Goal: Information Seeking & Learning: Learn about a topic

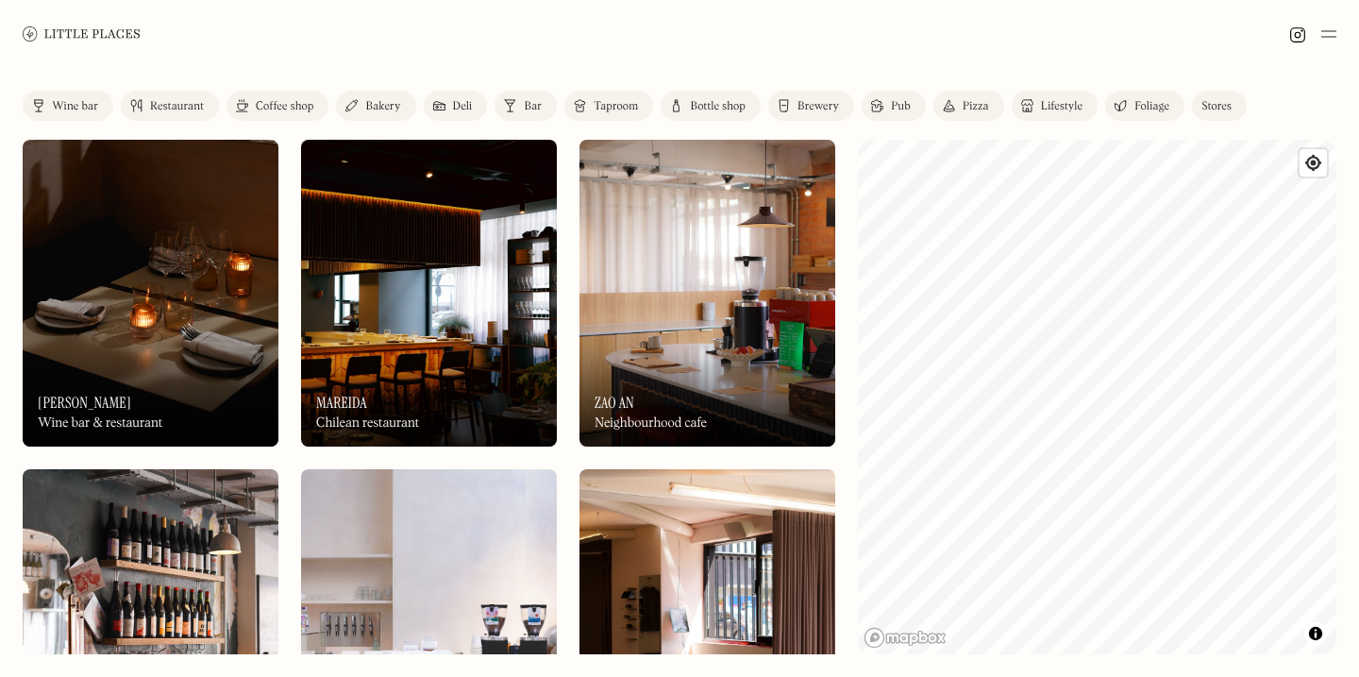
click at [175, 306] on img at bounding box center [151, 293] width 256 height 307
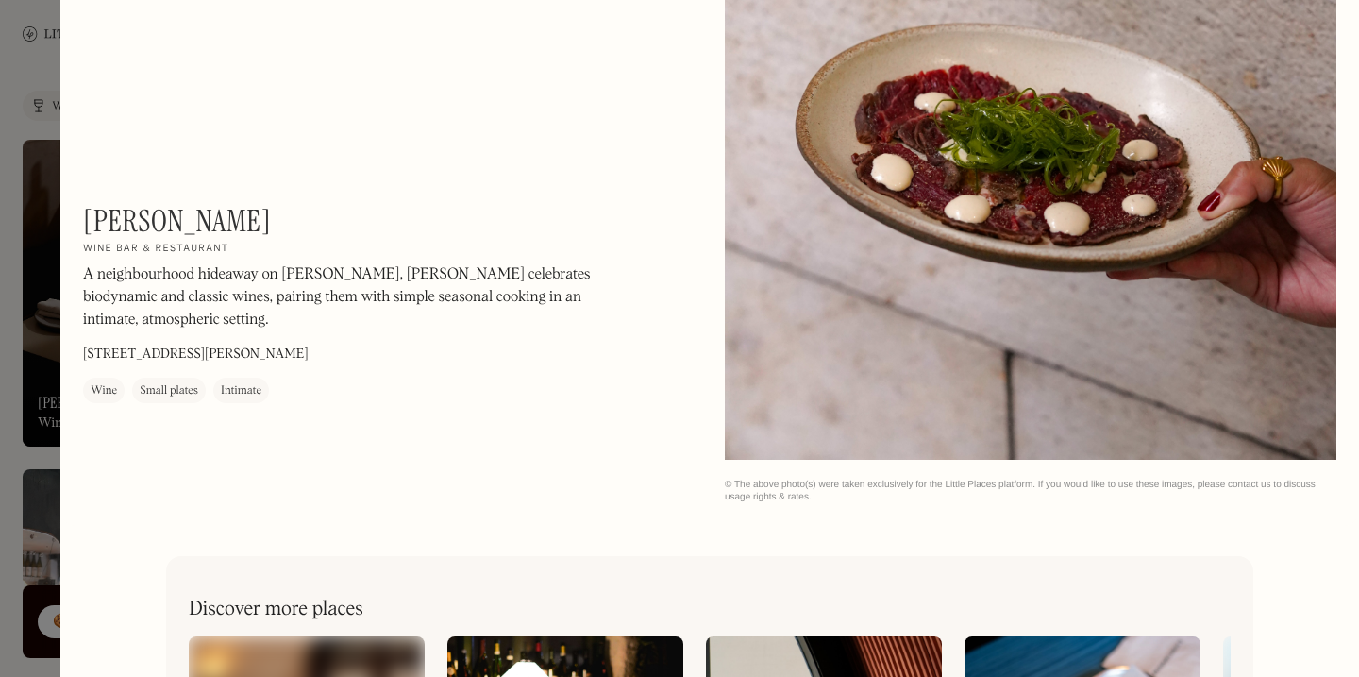
scroll to position [2962, 0]
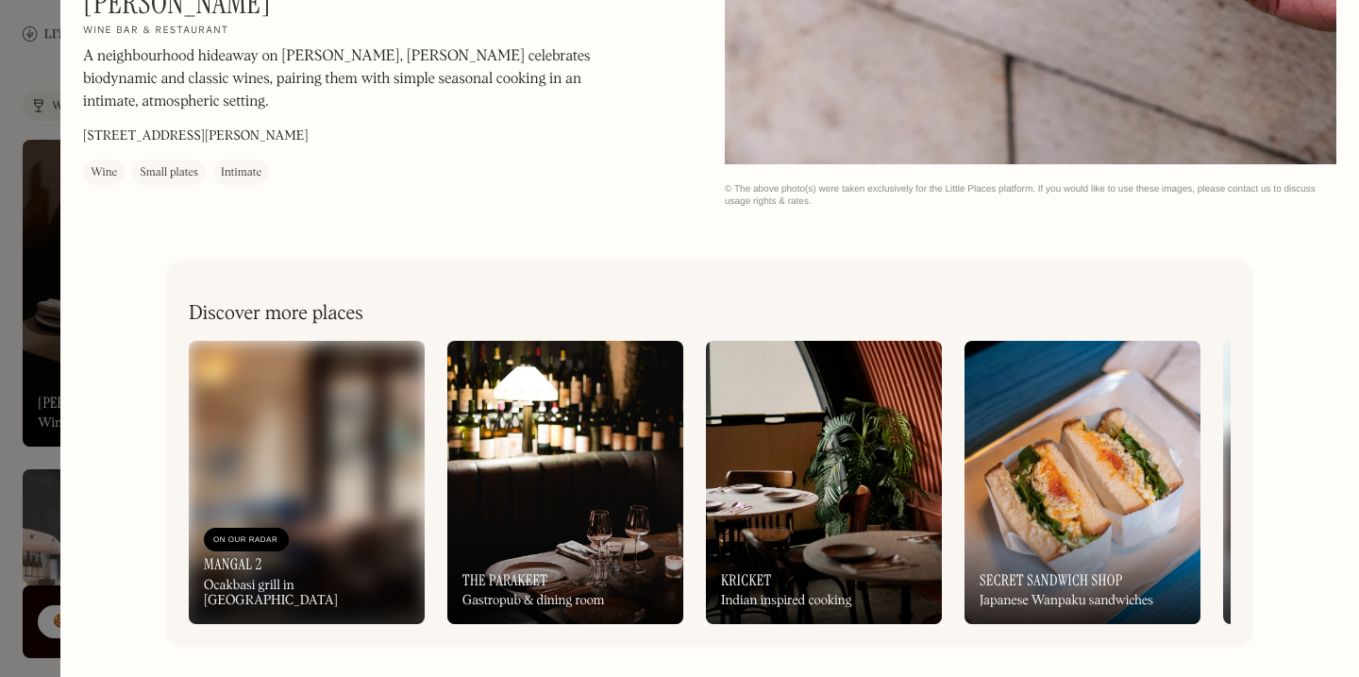
click at [1, 402] on div at bounding box center [679, 338] width 1359 height 677
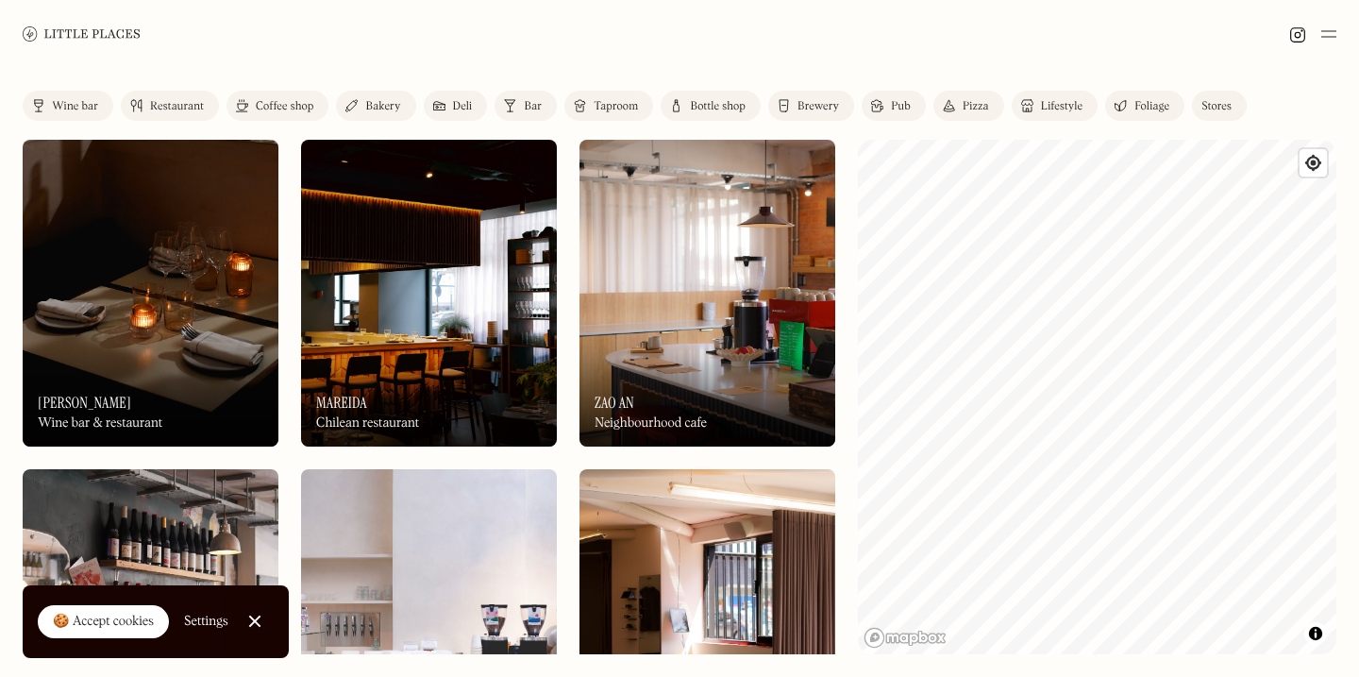
click at [413, 328] on img at bounding box center [429, 293] width 256 height 307
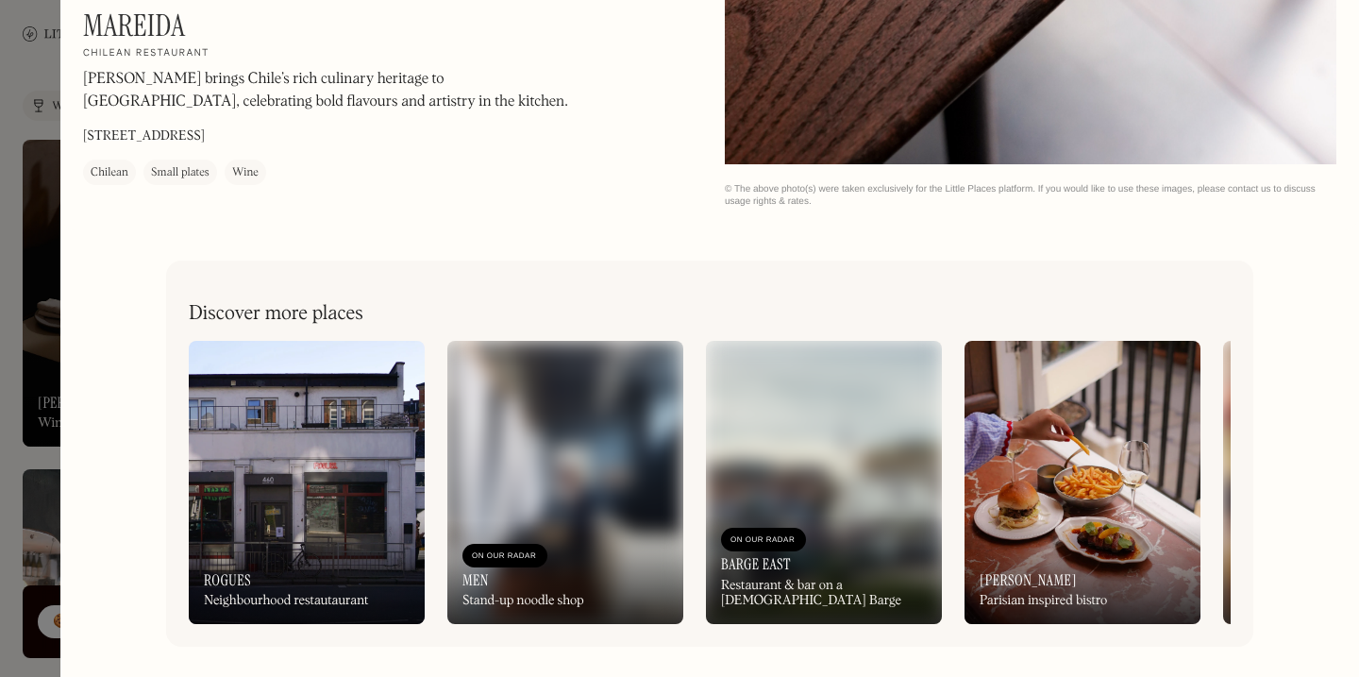
scroll to position [2890, 0]
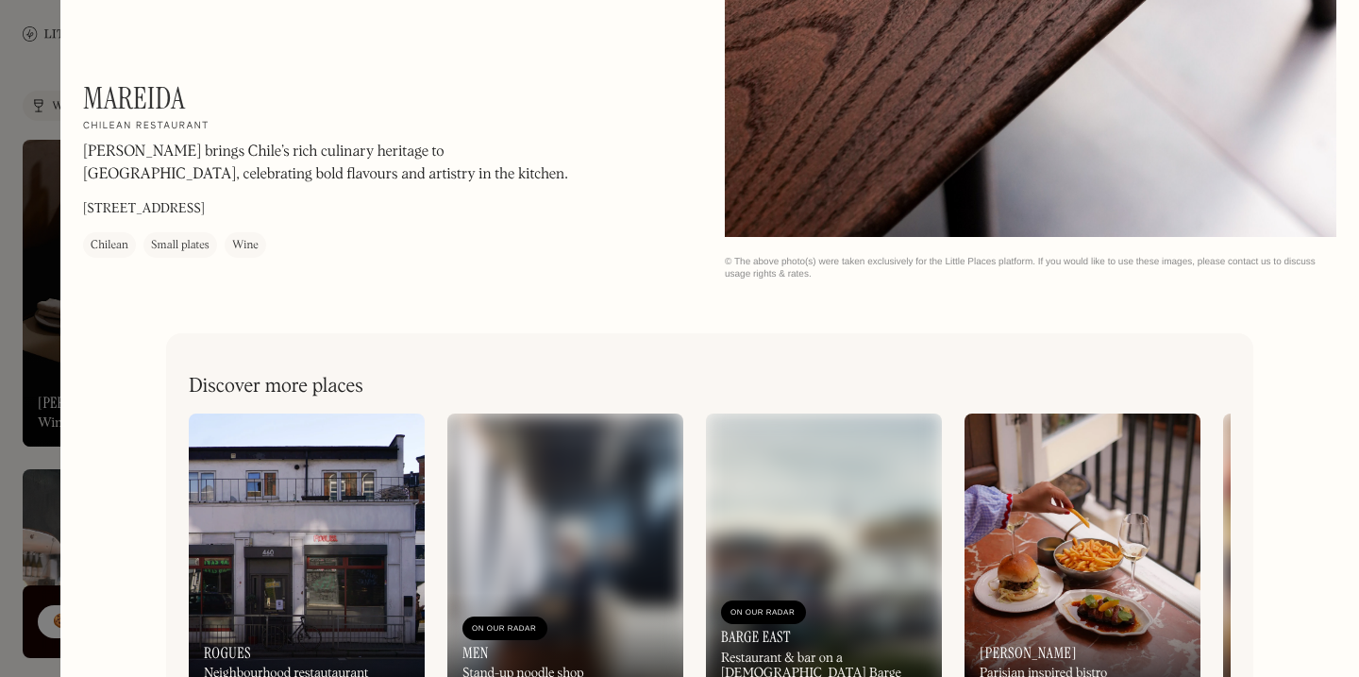
click at [23, 278] on div at bounding box center [679, 338] width 1359 height 677
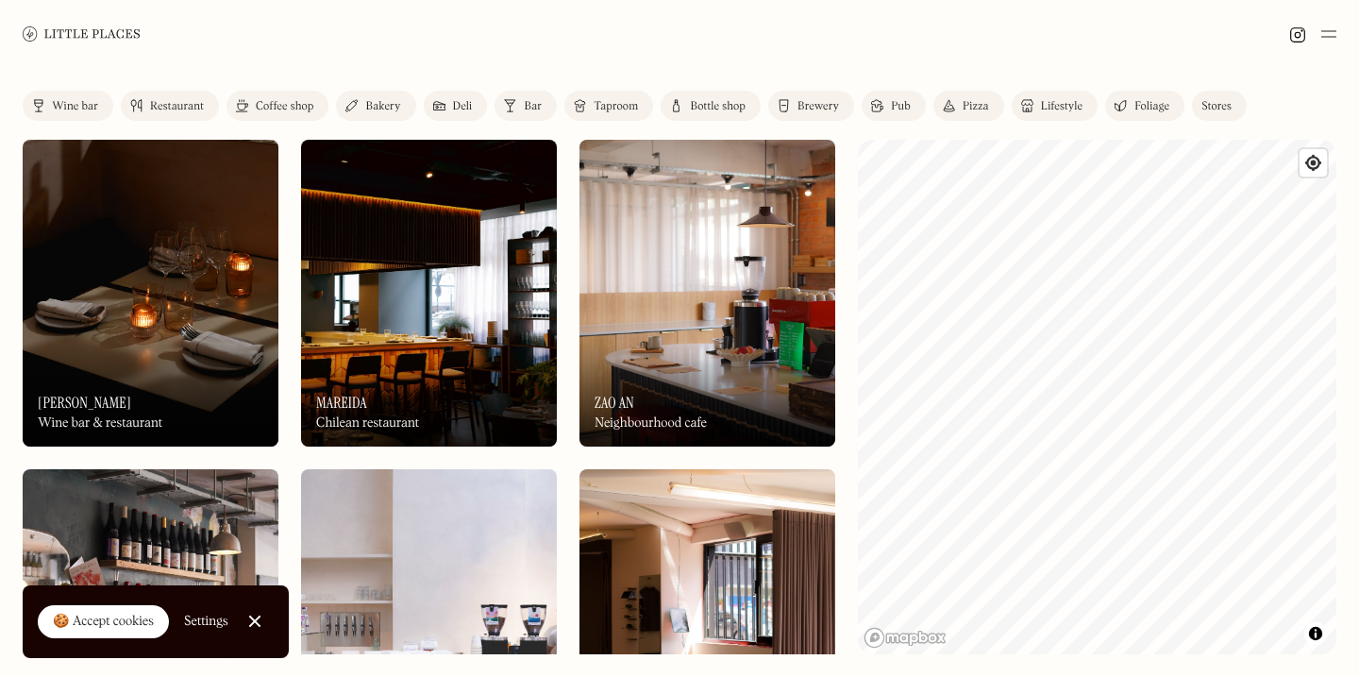
click at [689, 262] on img at bounding box center [708, 293] width 256 height 307
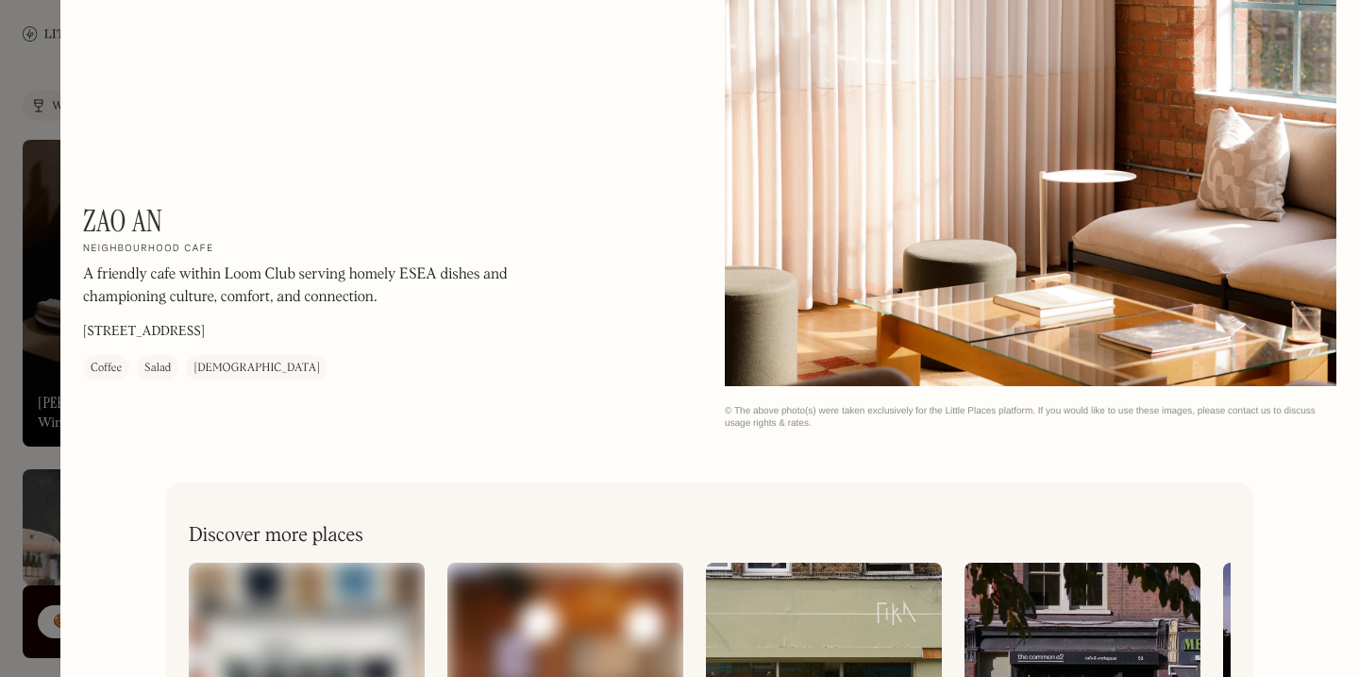
scroll to position [2962, 0]
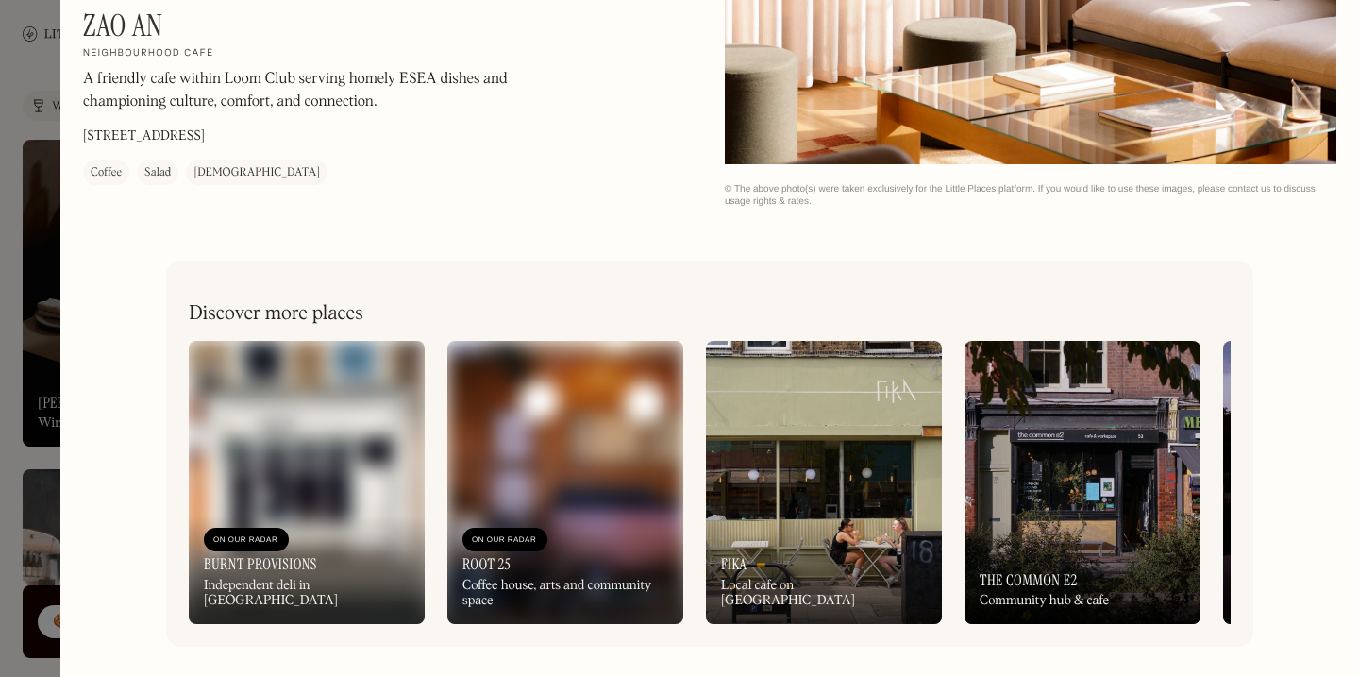
click at [12, 403] on div at bounding box center [679, 338] width 1359 height 677
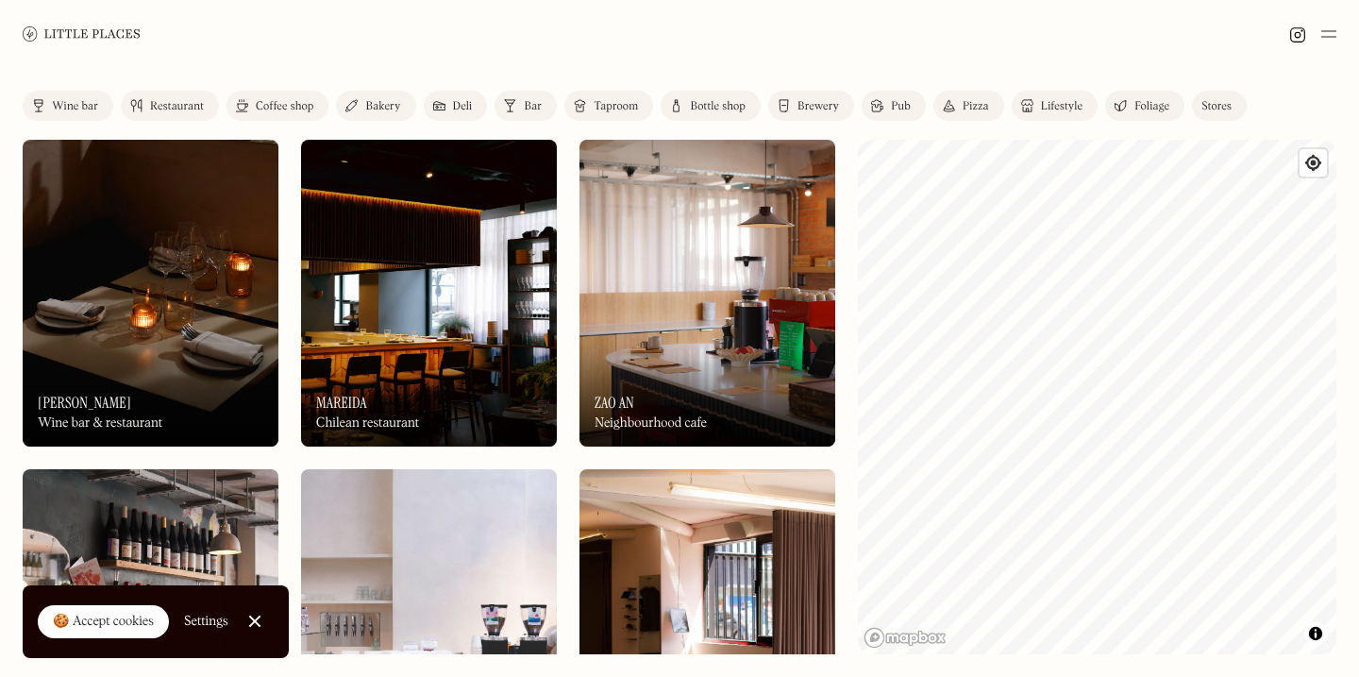
click at [14, 443] on div "Label Wine bar Restaurant Coffee shop Bakery Deli Bar Taproom Bottle shop Brewe…" at bounding box center [679, 372] width 1359 height 609
click at [6, 262] on div "Label Wine bar Restaurant Coffee shop Bakery Deli Bar Taproom Bottle shop Brewe…" at bounding box center [679, 372] width 1359 height 609
click at [9, 232] on div "Label Wine bar Restaurant Coffee shop Bakery Deli Bar Taproom Bottle shop Brewe…" at bounding box center [679, 372] width 1359 height 609
click at [635, 263] on img at bounding box center [708, 293] width 256 height 307
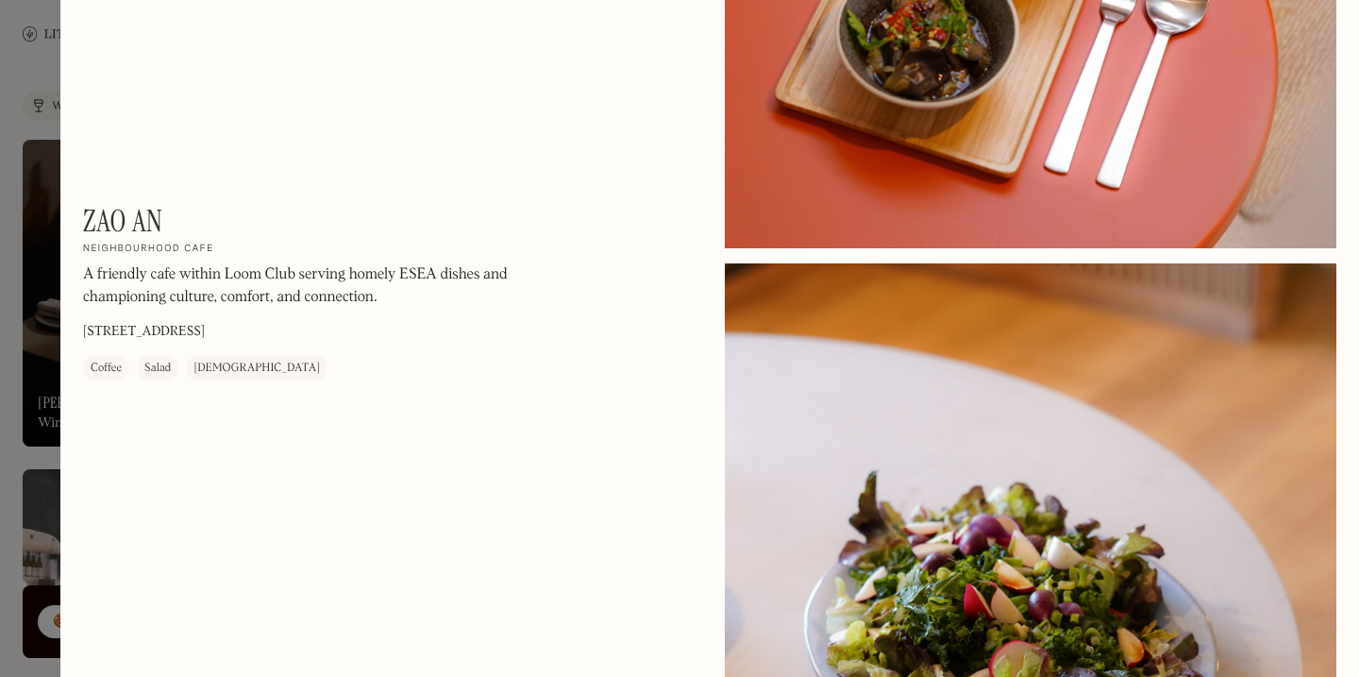
scroll to position [1318, 0]
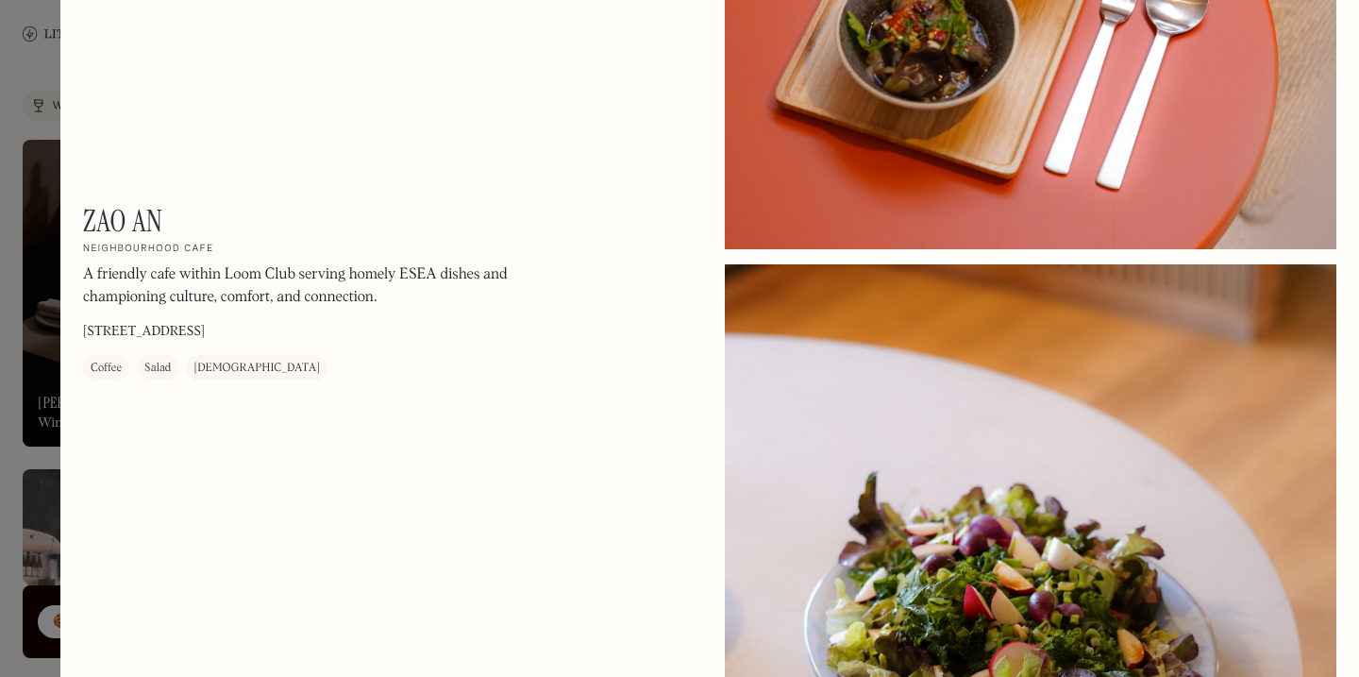
click at [0, 428] on div at bounding box center [679, 338] width 1359 height 677
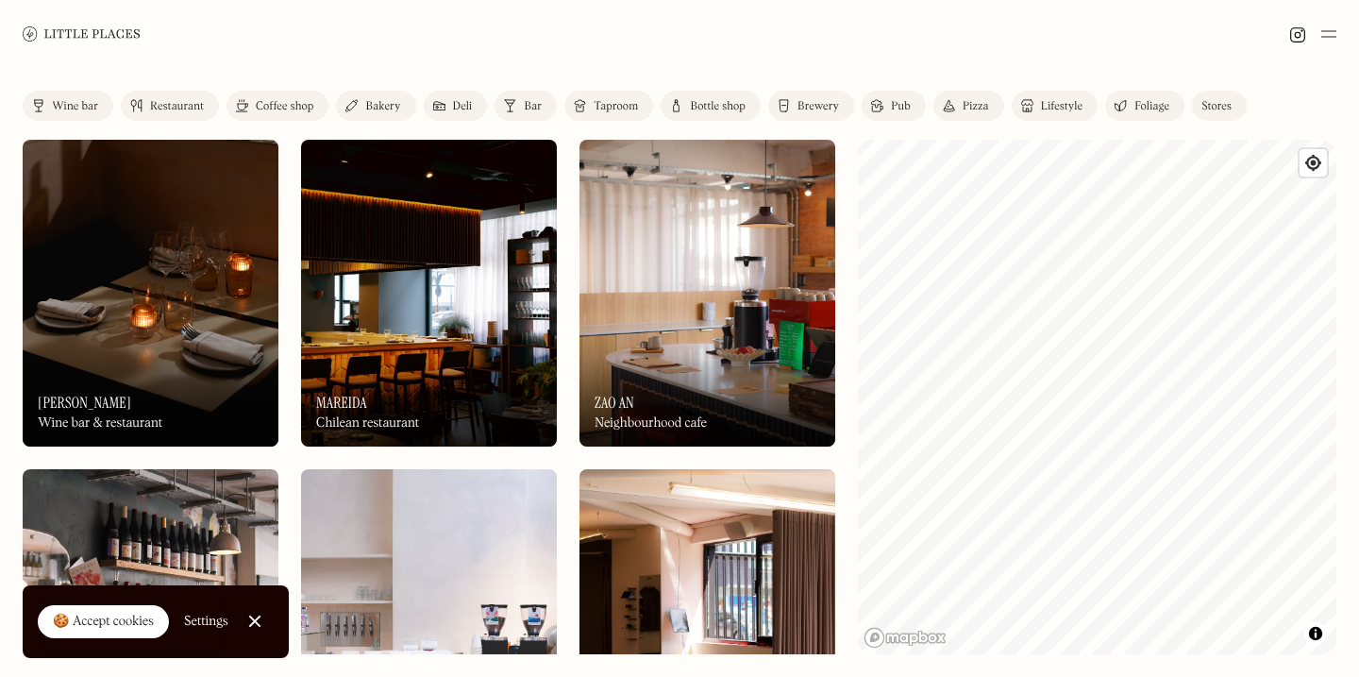
click at [256, 624] on div at bounding box center [254, 621] width 12 height 12
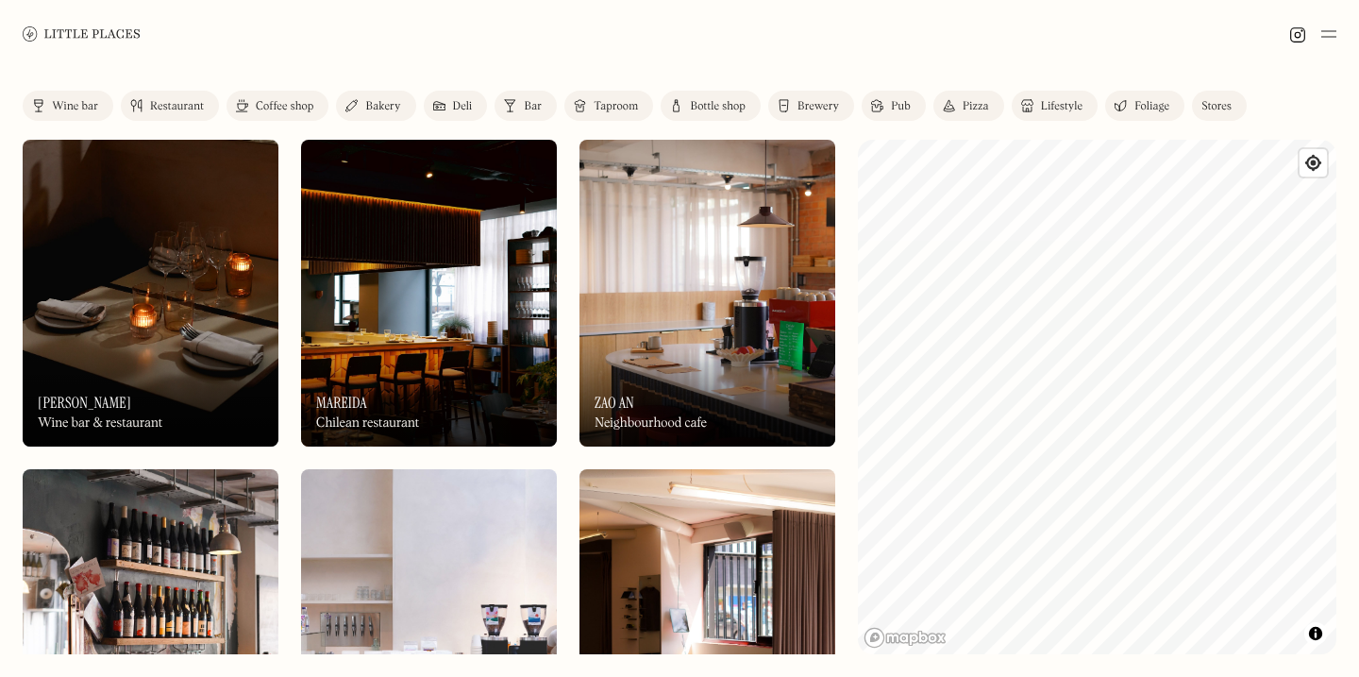
click at [0, 480] on div "Label Wine bar Restaurant Coffee shop Bakery Deli Bar Taproom Bottle shop Brewe…" at bounding box center [679, 372] width 1359 height 609
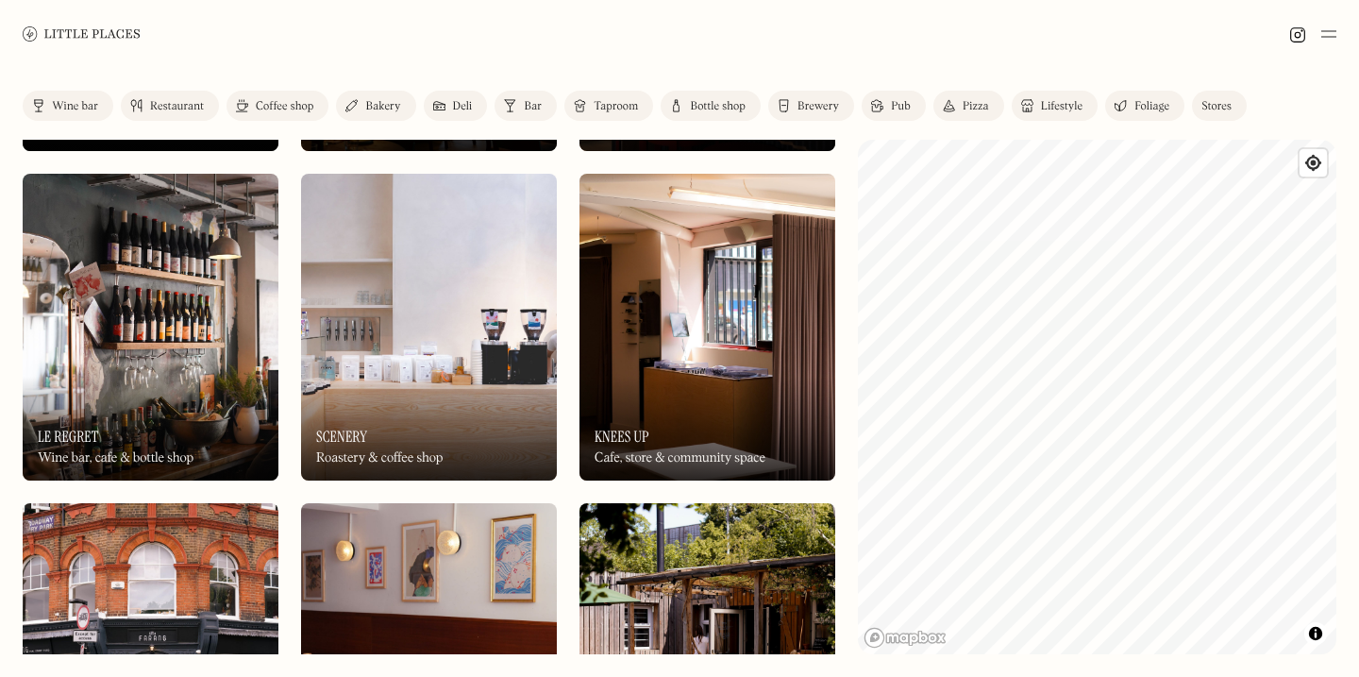
scroll to position [292, 0]
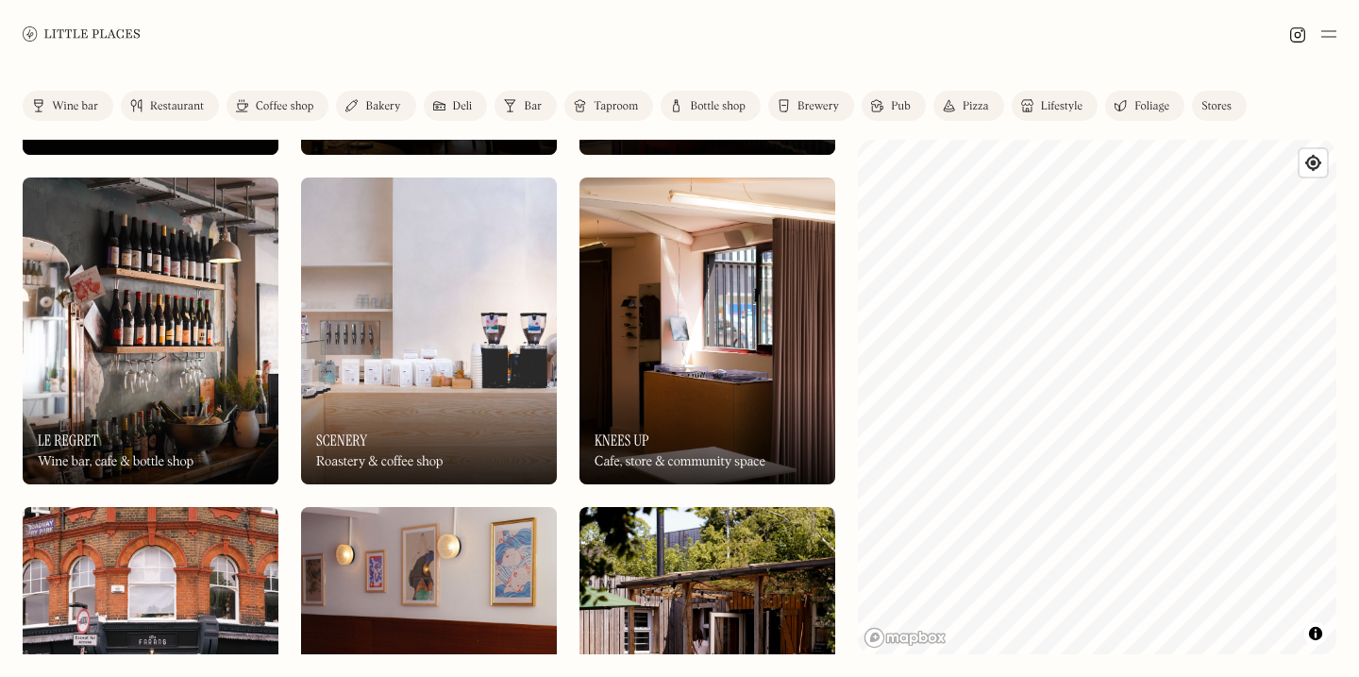
click at [152, 105] on div "Restaurant" at bounding box center [177, 106] width 54 height 11
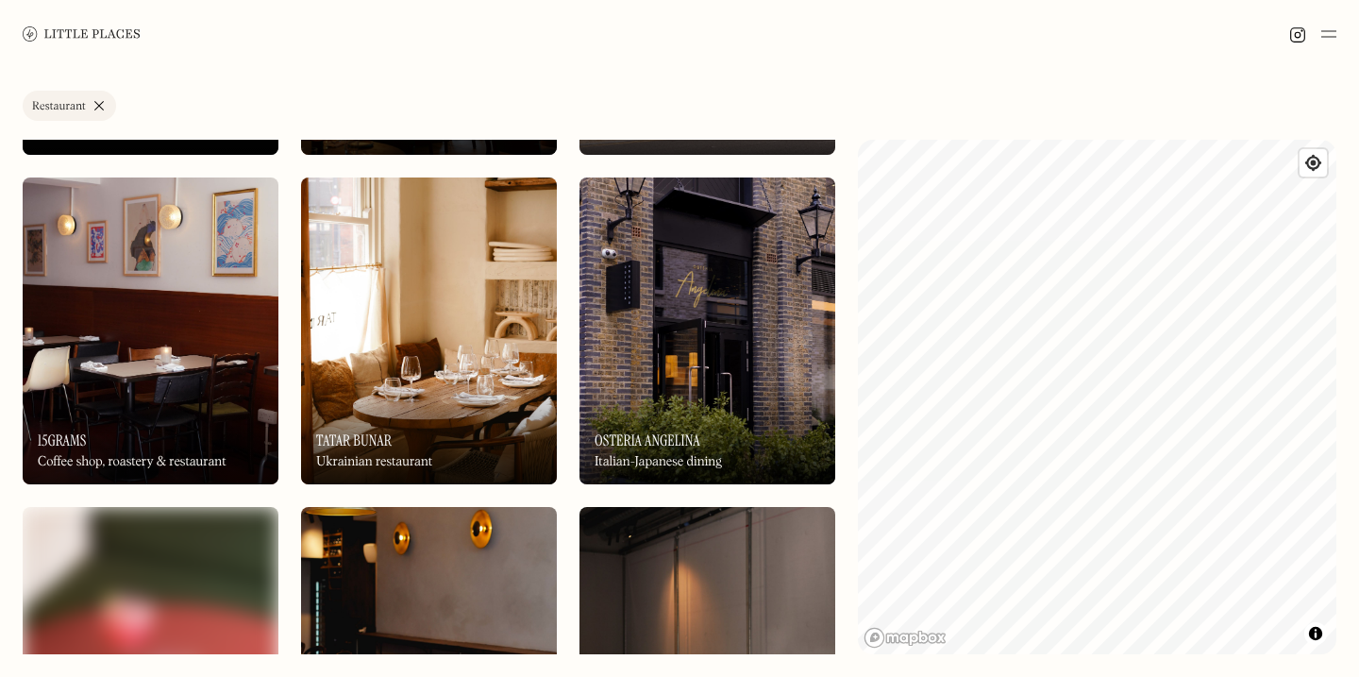
click at [0, 424] on div "Label Restaurant Wine bar Restaurant Coffee shop Bakery Deli Bar Taproom Bottle…" at bounding box center [679, 372] width 1359 height 609
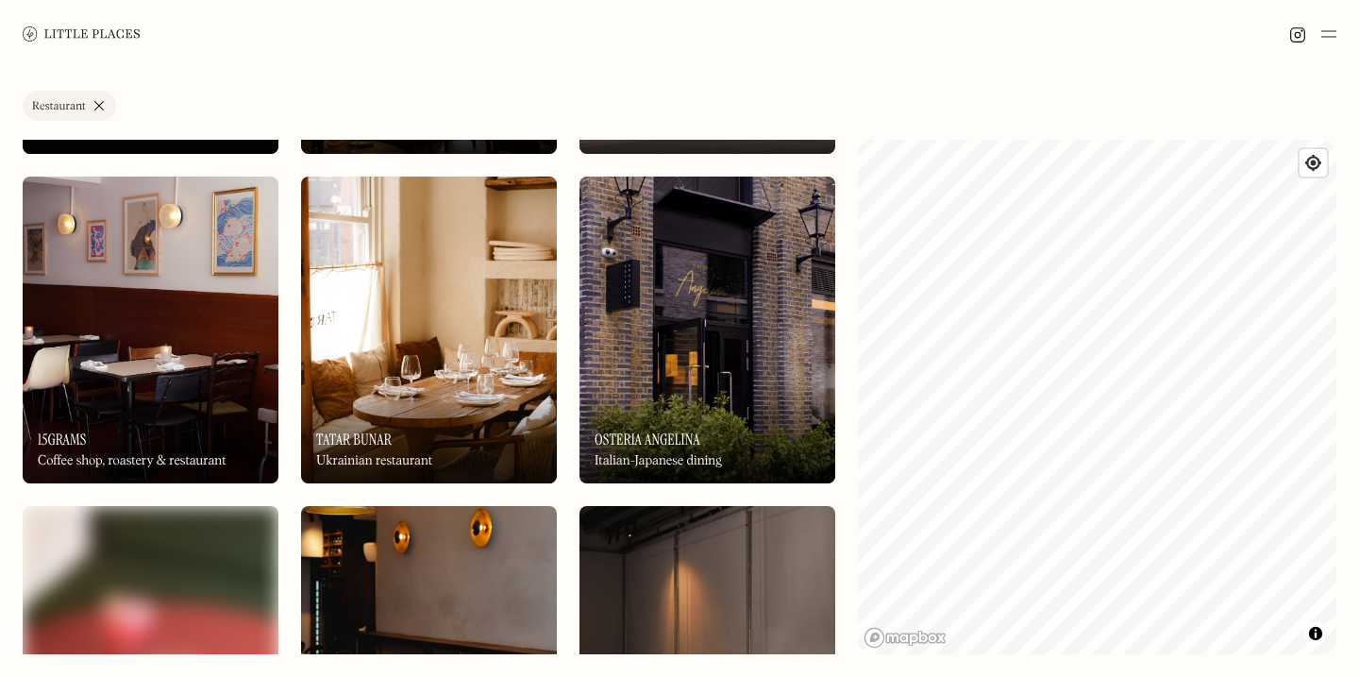
drag, startPoint x: 333, startPoint y: 565, endPoint x: 359, endPoint y: 79, distance: 486.8
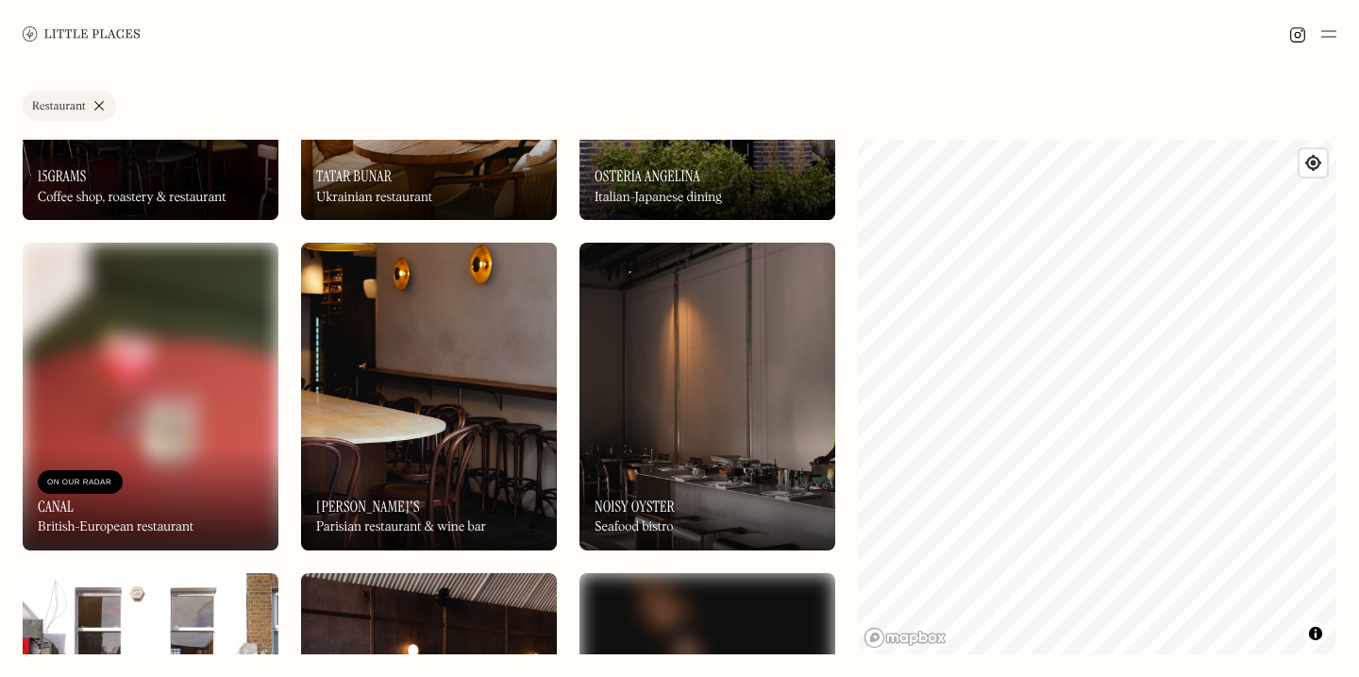
scroll to position [560, 0]
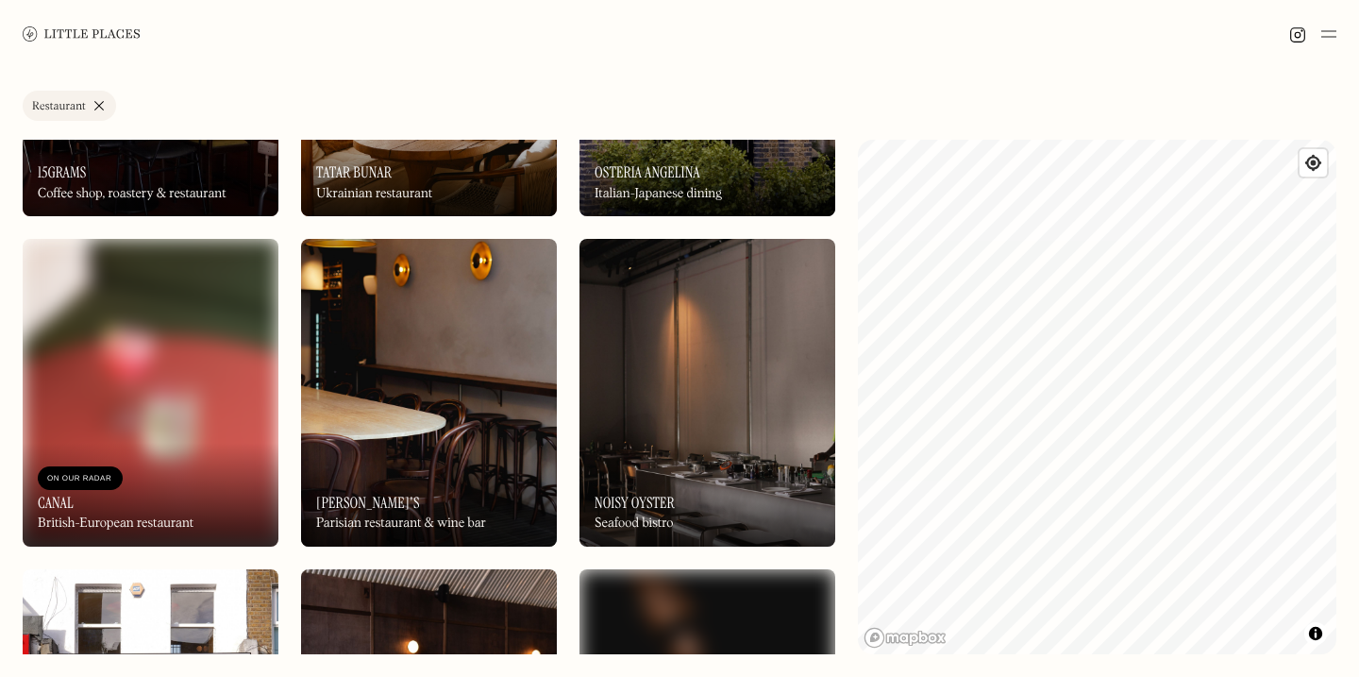
click at [425, 377] on img at bounding box center [429, 392] width 256 height 307
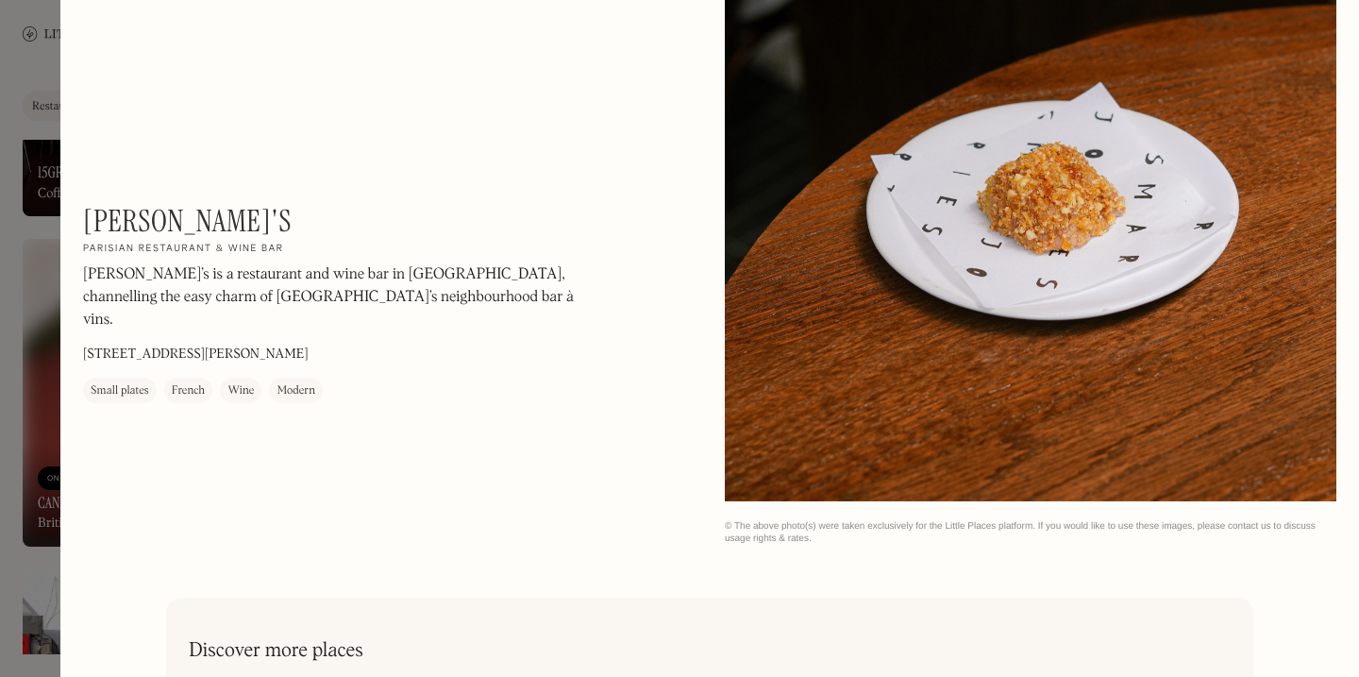
scroll to position [2962, 0]
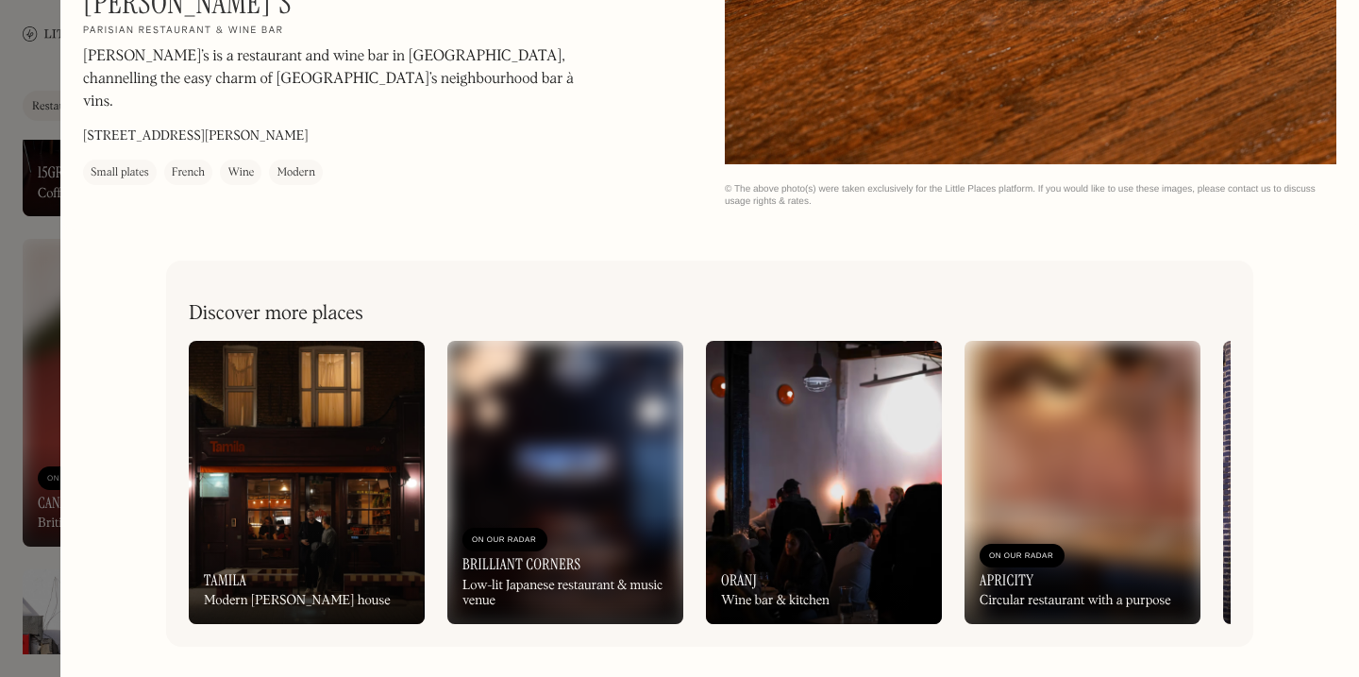
click at [0, 529] on div at bounding box center [679, 338] width 1359 height 677
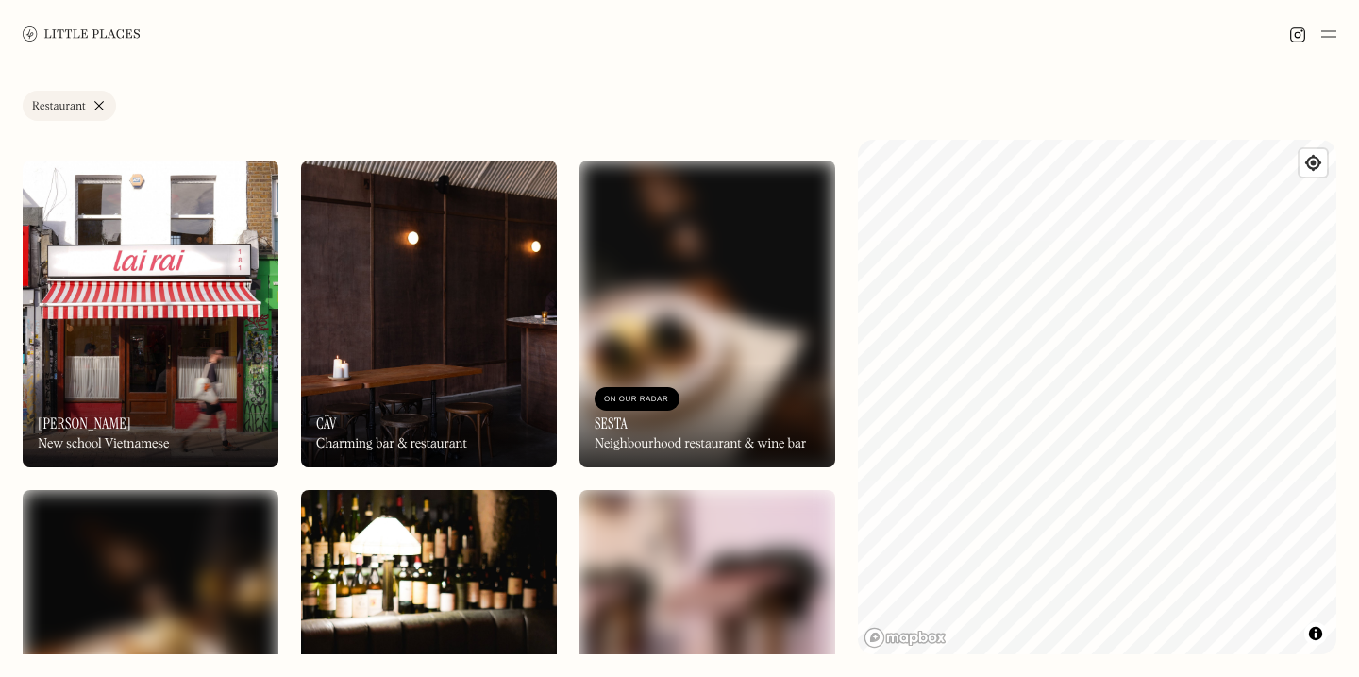
scroll to position [967, 0]
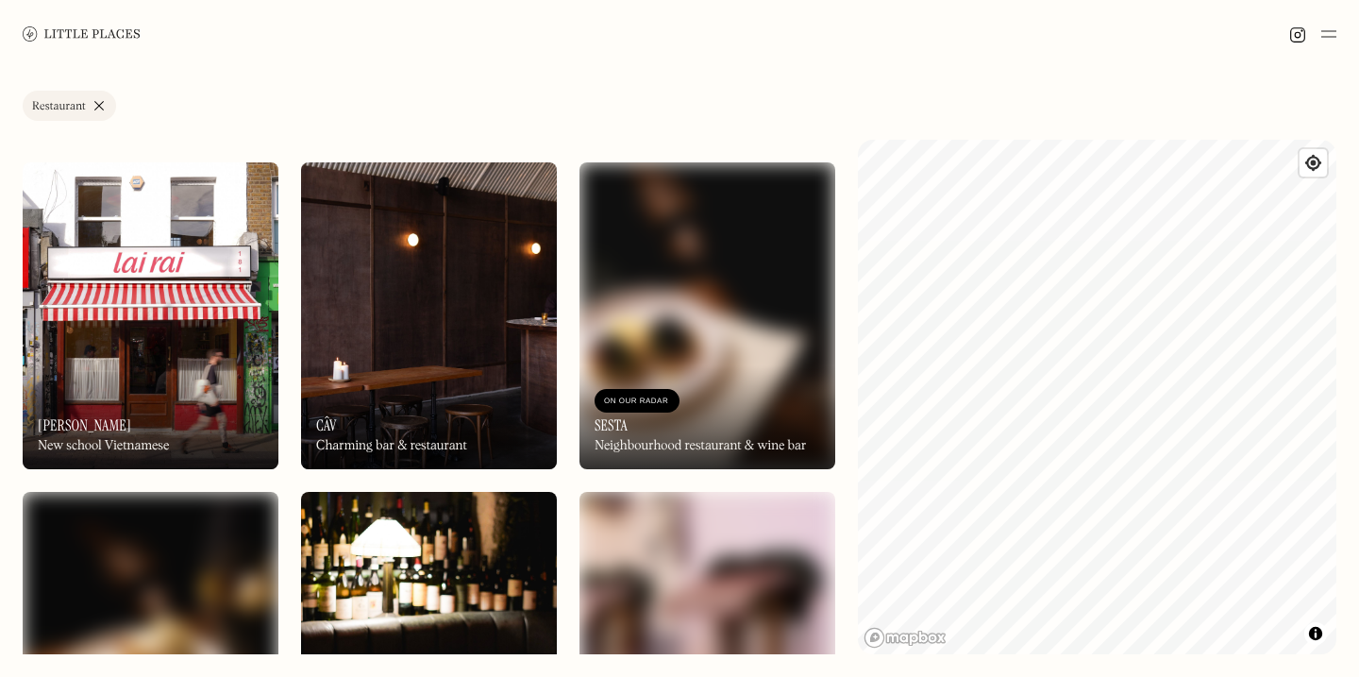
click at [191, 366] on div "On Our Radar [PERSON_NAME] New school Vietnamese" at bounding box center [151, 417] width 256 height 104
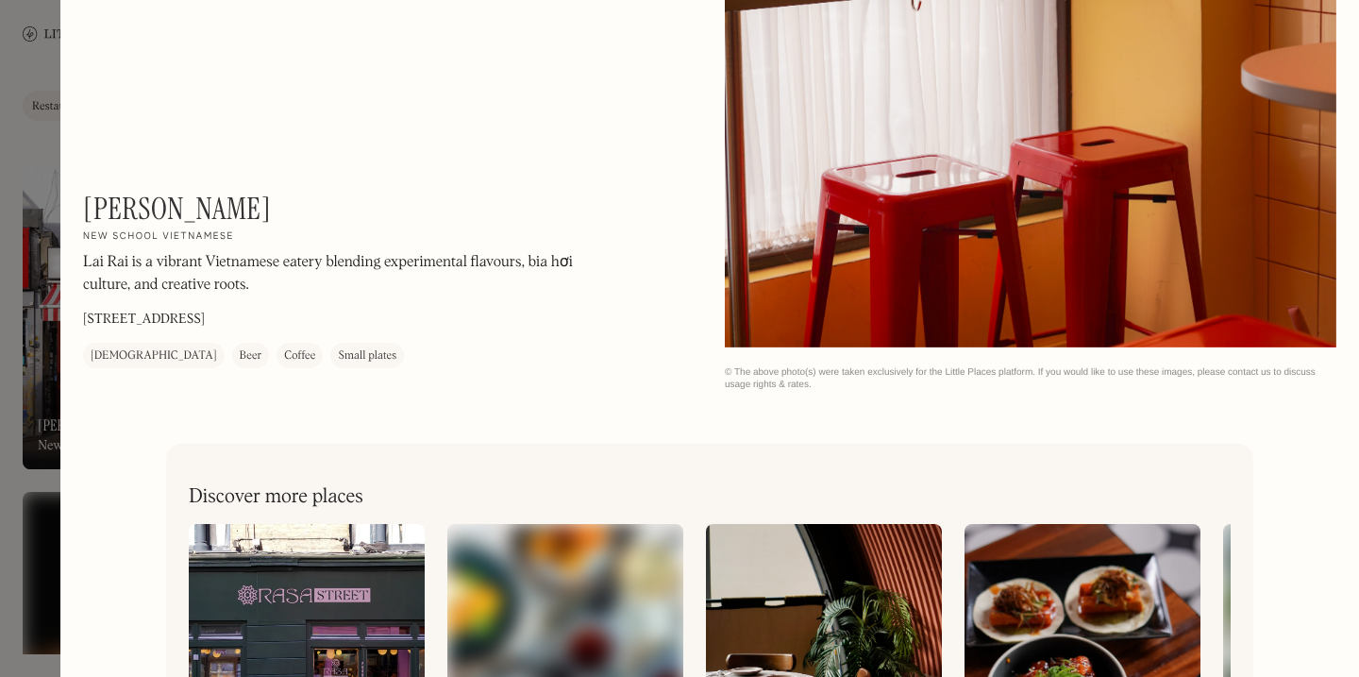
scroll to position [2182, 0]
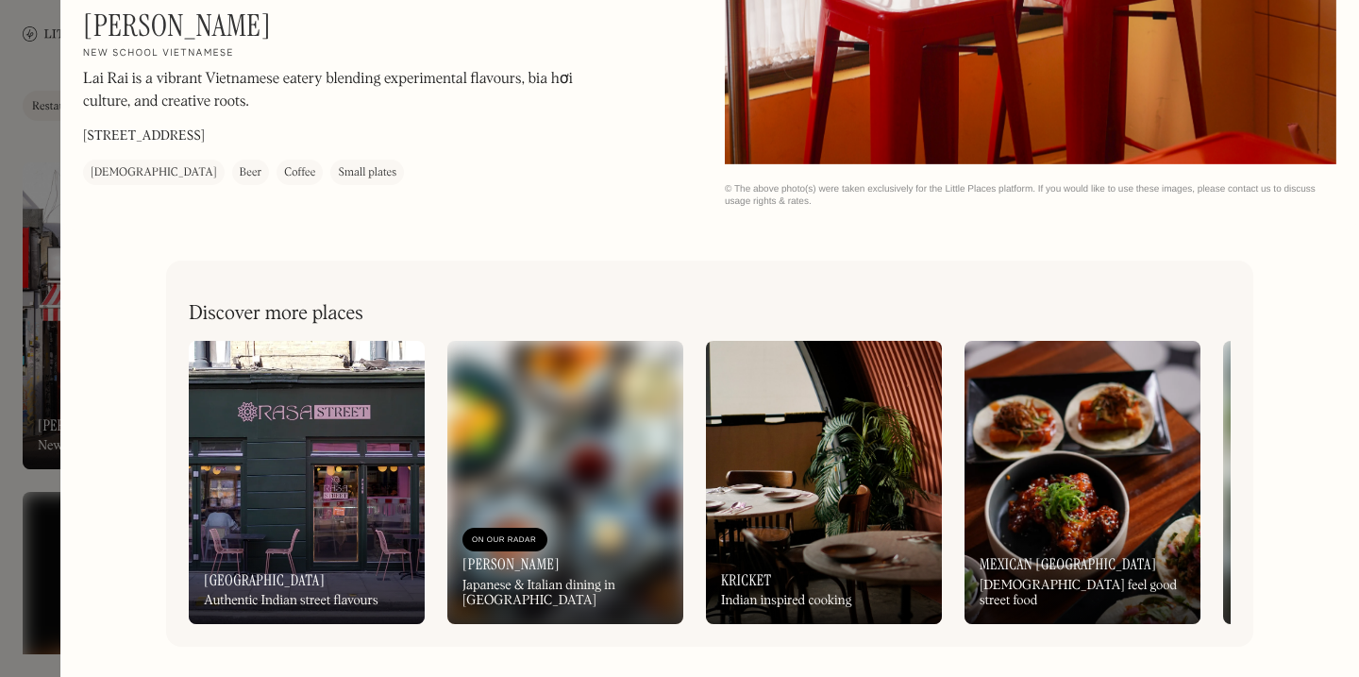
click at [1101, 520] on div "On Our Radar Mexican Seoul [DEMOGRAPHIC_DATA] feel good street food" at bounding box center [1083, 572] width 236 height 104
click at [12, 360] on div at bounding box center [679, 338] width 1359 height 677
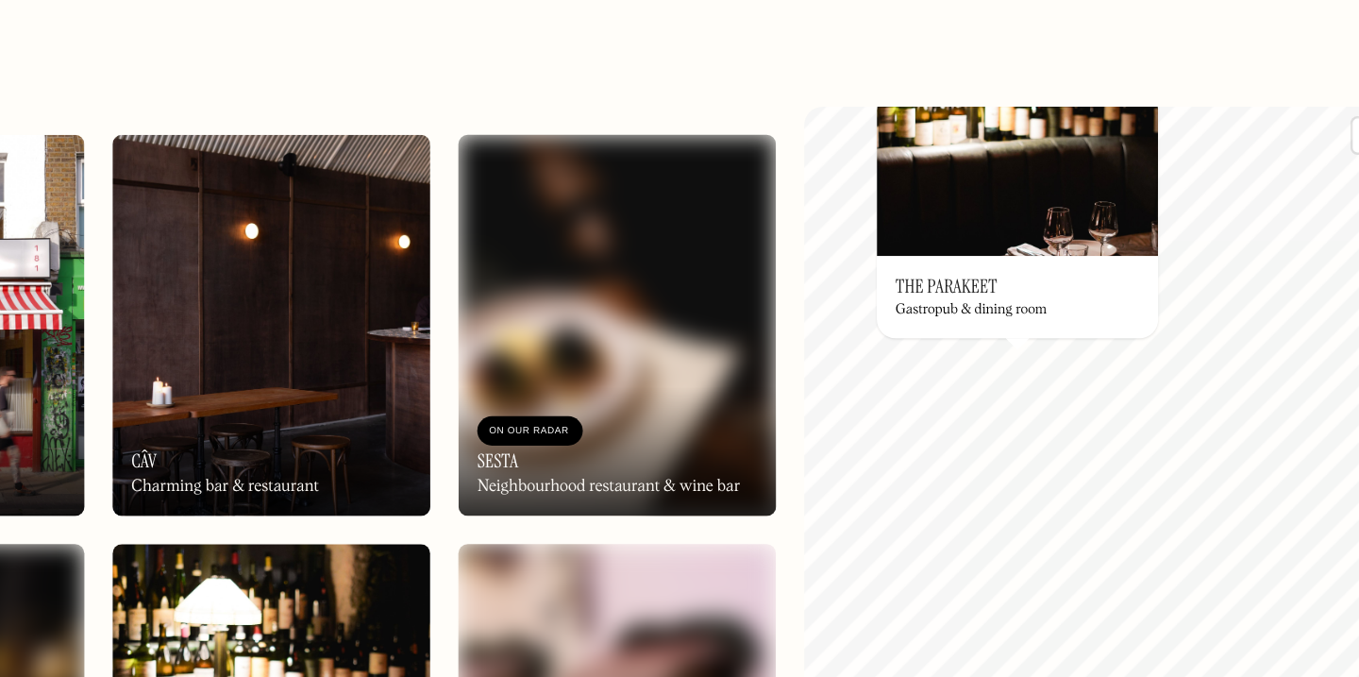
click at [986, 284] on h3 "The Parakeet" at bounding box center [973, 284] width 82 height 18
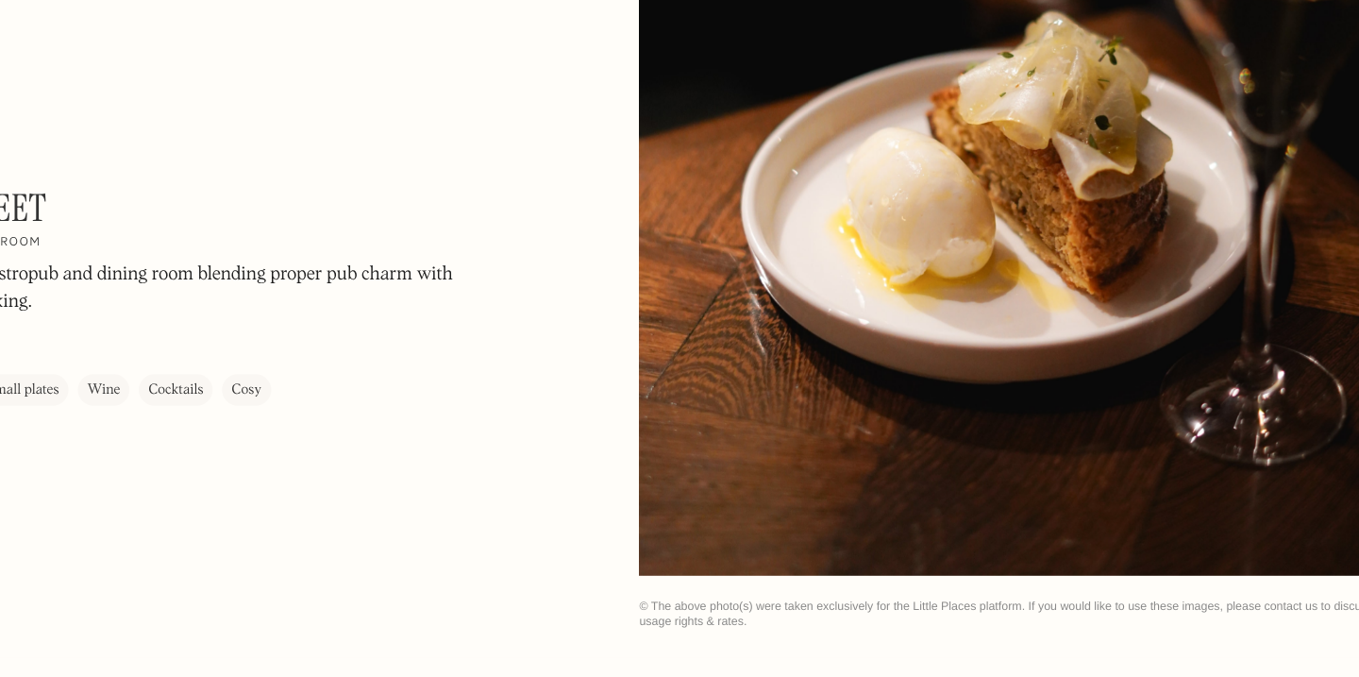
scroll to position [2182, 0]
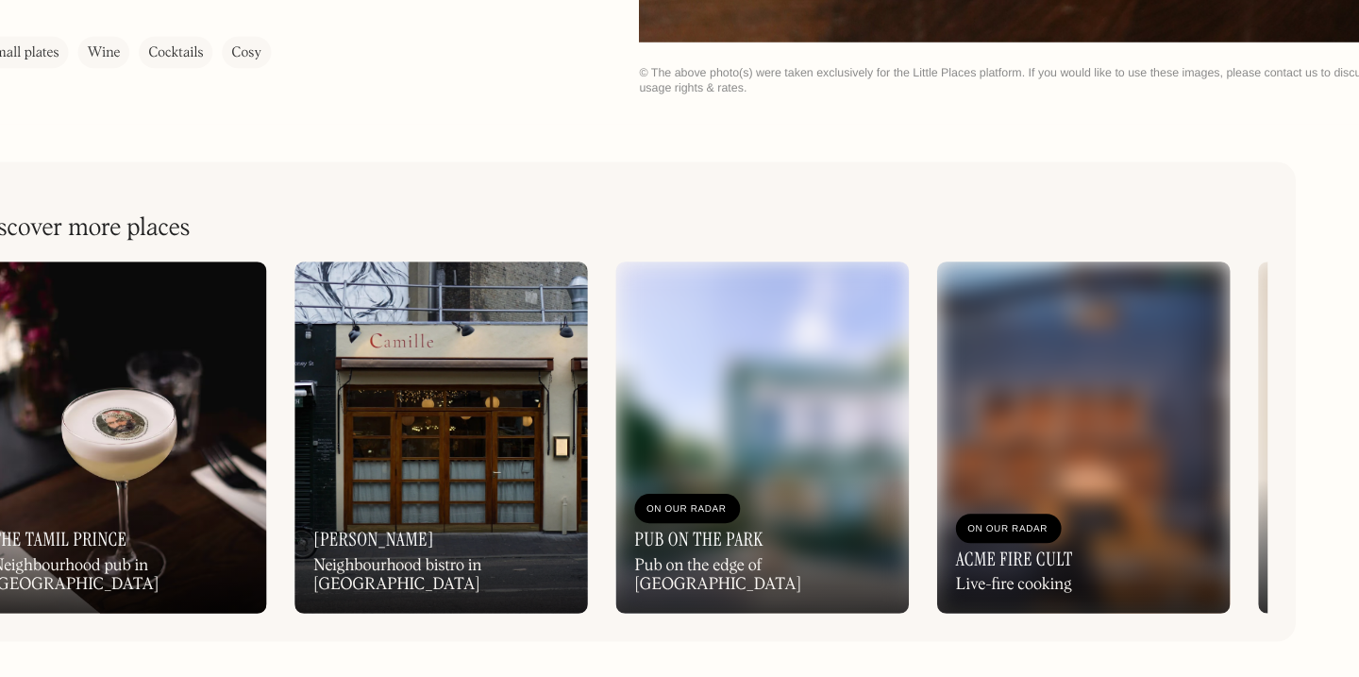
click at [612, 437] on img at bounding box center [565, 482] width 236 height 283
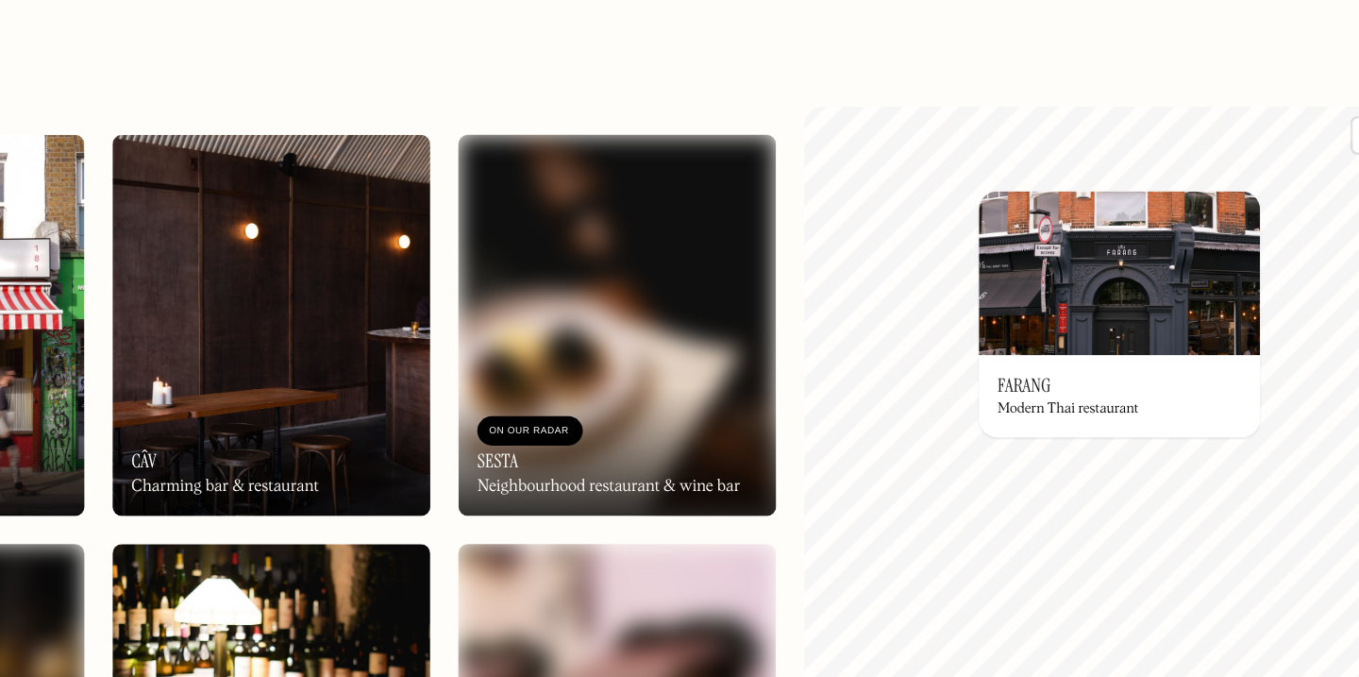
click at [1029, 362] on h3 "Farang" at bounding box center [1035, 364] width 43 height 18
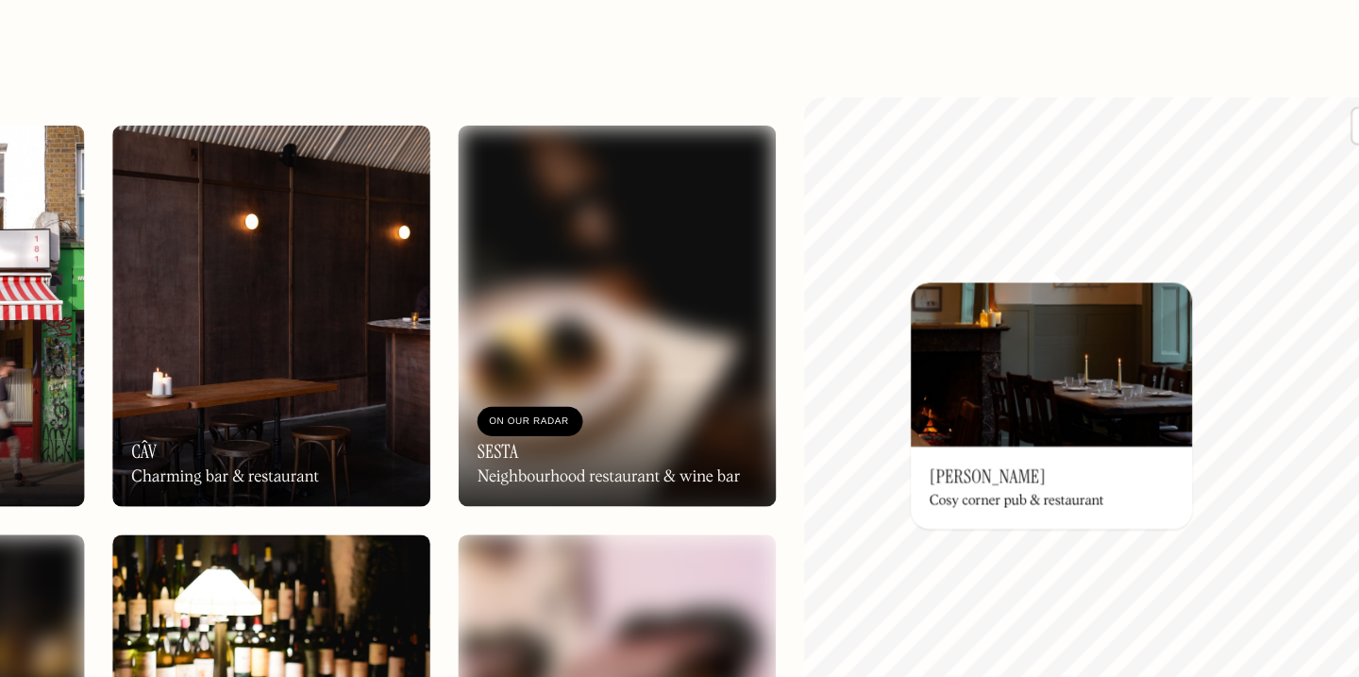
click at [995, 442] on h3 "[PERSON_NAME]" at bounding box center [1005, 445] width 93 height 18
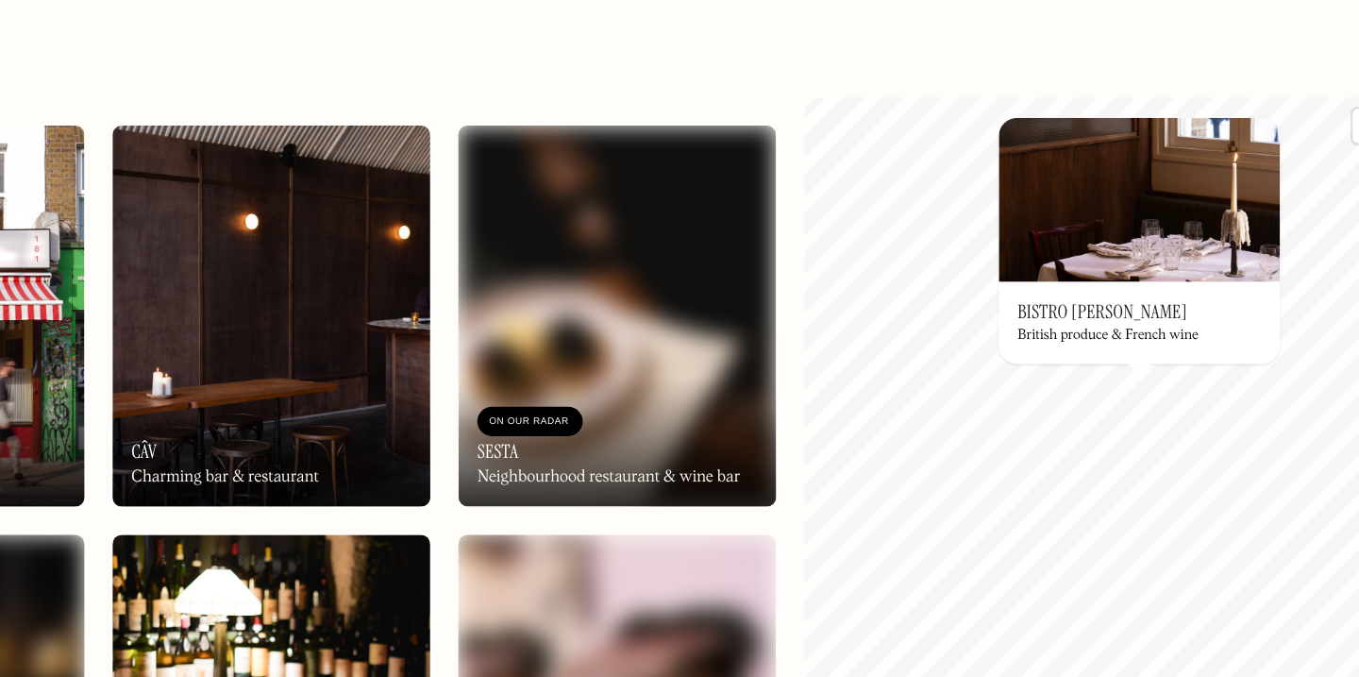
click at [1088, 312] on h3 "Bistro [PERSON_NAME]" at bounding box center [1098, 312] width 137 height 18
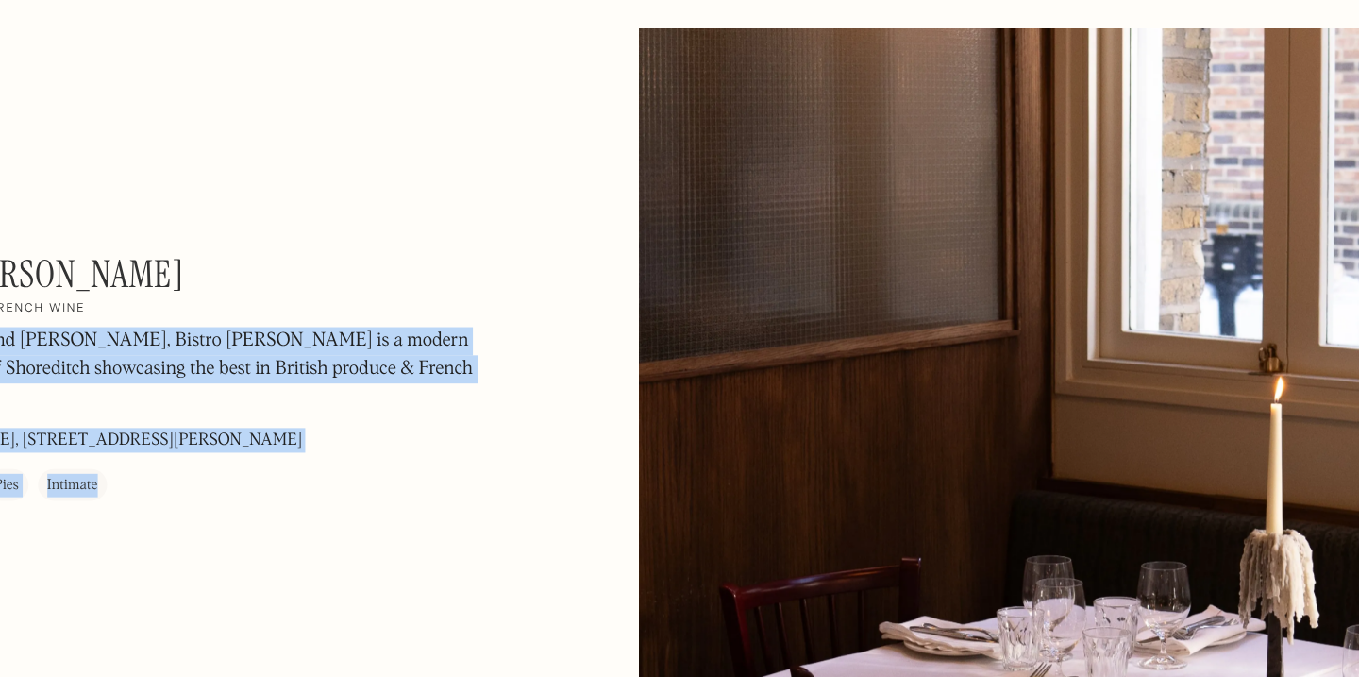
drag, startPoint x: 452, startPoint y: 245, endPoint x: 781, endPoint y: 235, distance: 328.7
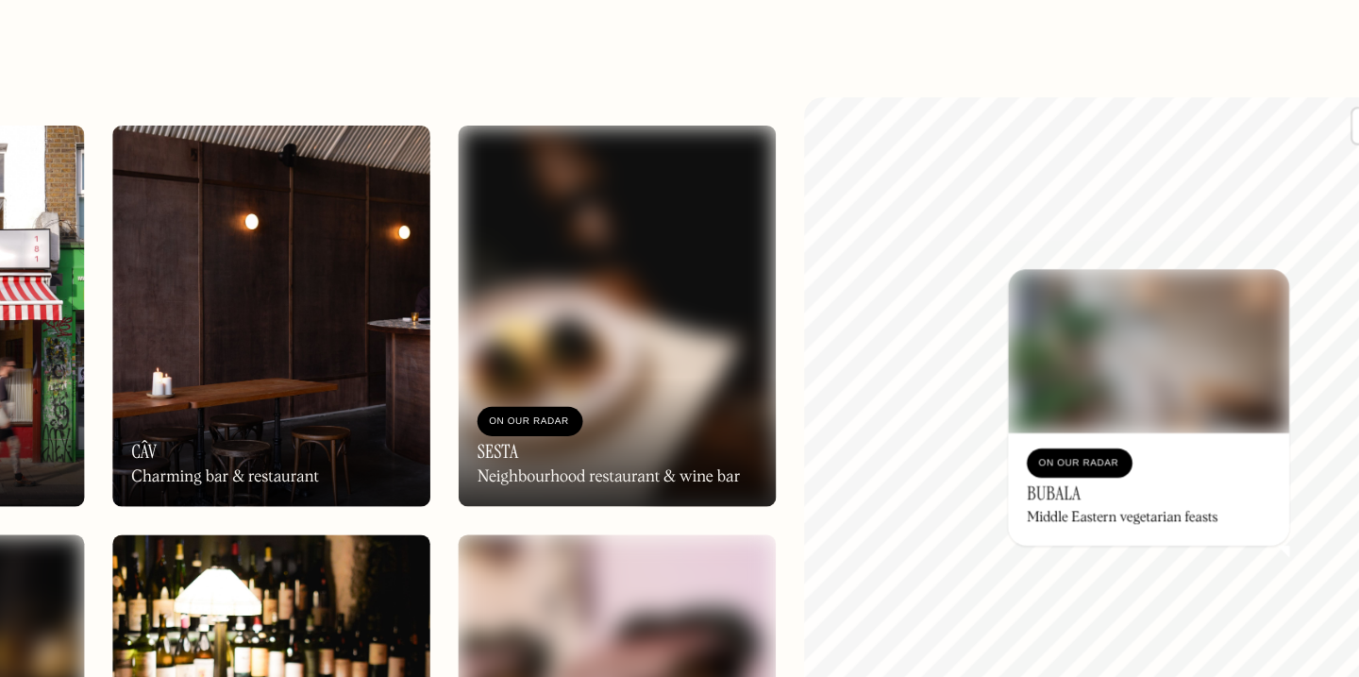
click at [1104, 485] on div "© Mapbox © OpenStreetMap Improve this map On Our Radar Bubala Middle Eastern ve…" at bounding box center [1097, 397] width 479 height 514
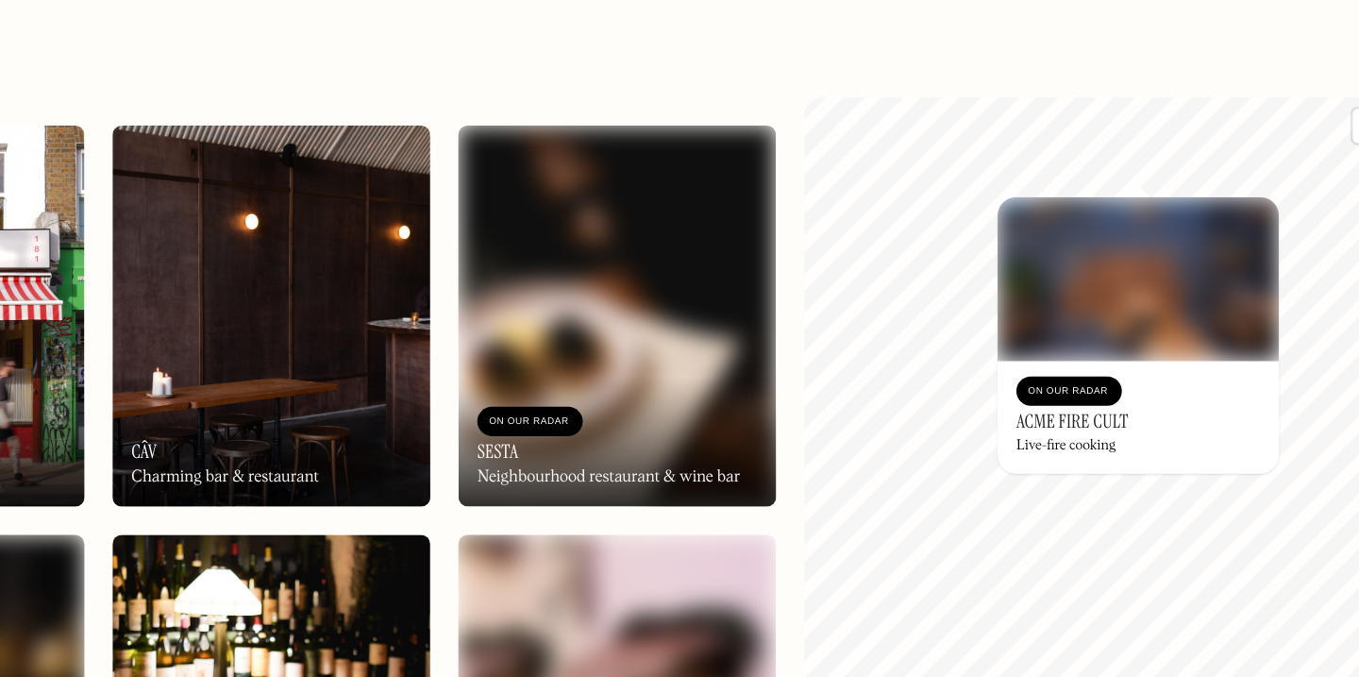
click at [1060, 400] on h3 "Acme Fire Cult" at bounding box center [1074, 401] width 91 height 18
click at [475, 345] on img at bounding box center [429, 315] width 256 height 307
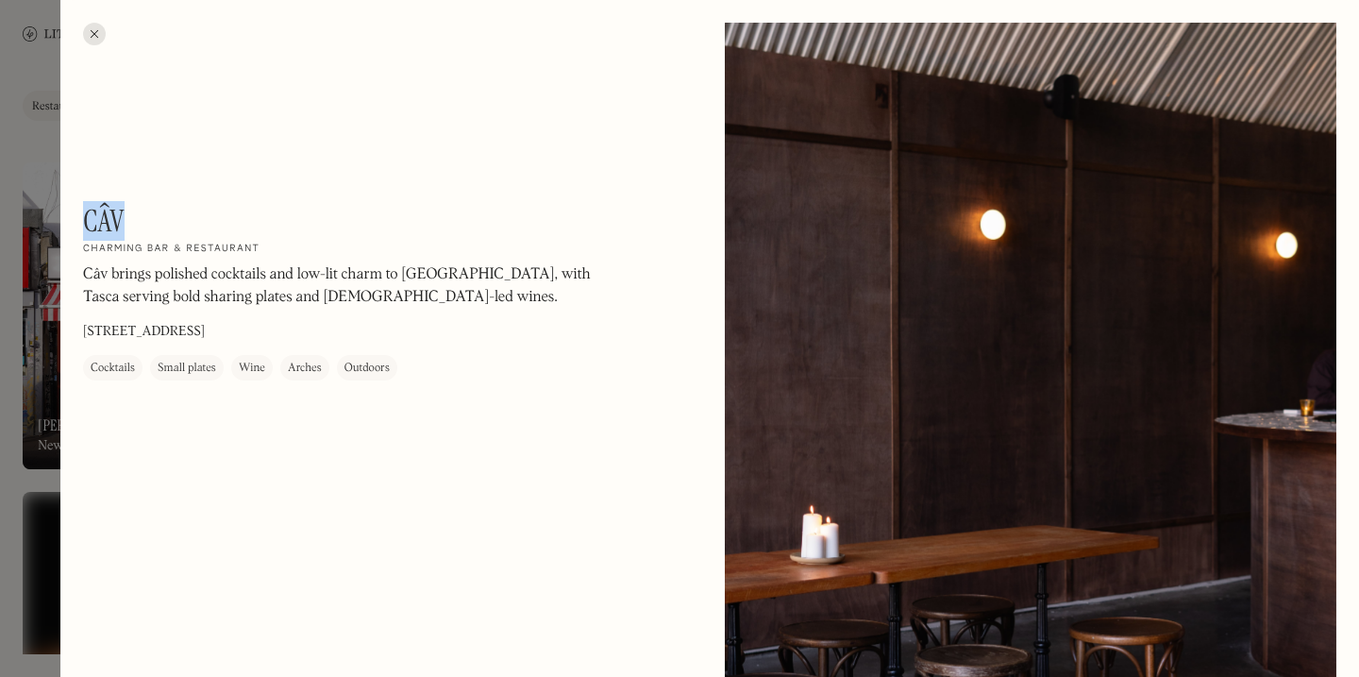
drag, startPoint x: 85, startPoint y: 217, endPoint x: 116, endPoint y: 213, distance: 31.4
click at [118, 216] on h1 "Câv" at bounding box center [104, 221] width 42 height 36
copy h1 "Câv"
click at [25, 183] on div at bounding box center [679, 338] width 1359 height 677
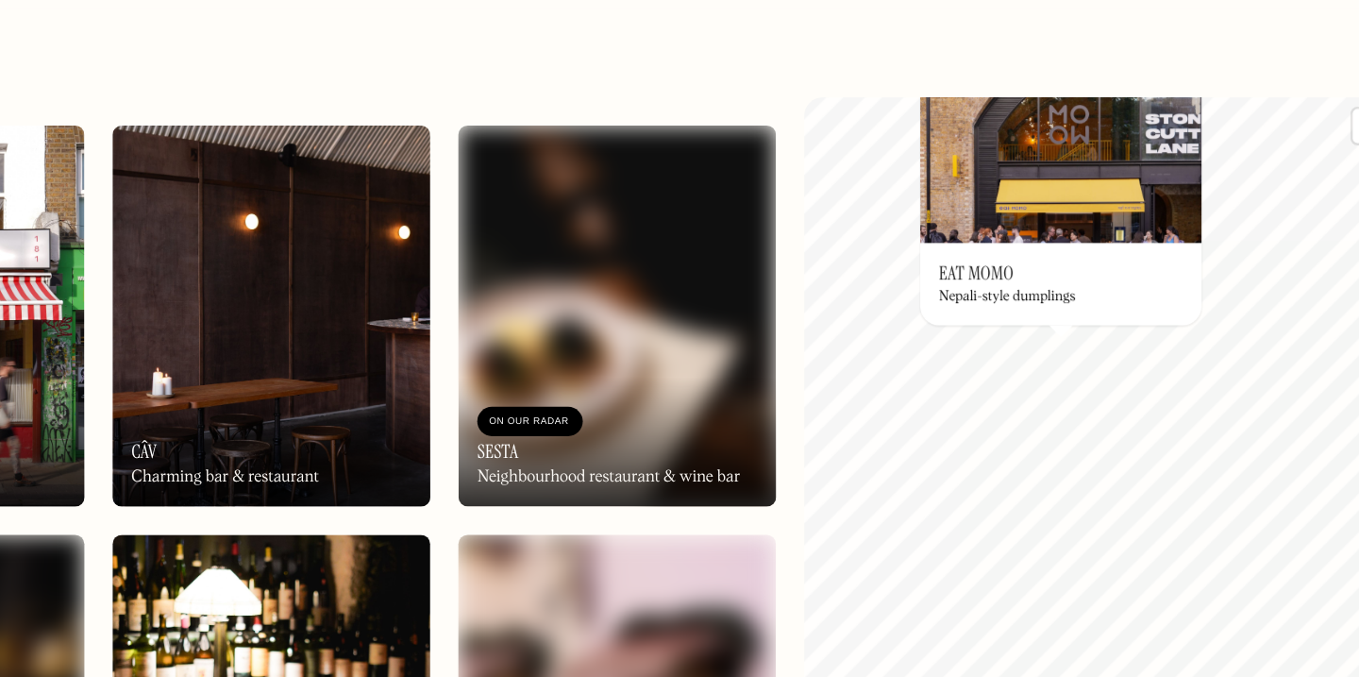
click at [1087, 321] on div "© Mapbox © OpenStreetMap Improve this map On Our Radar Eat Momo Nepali-style du…" at bounding box center [1097, 397] width 479 height 514
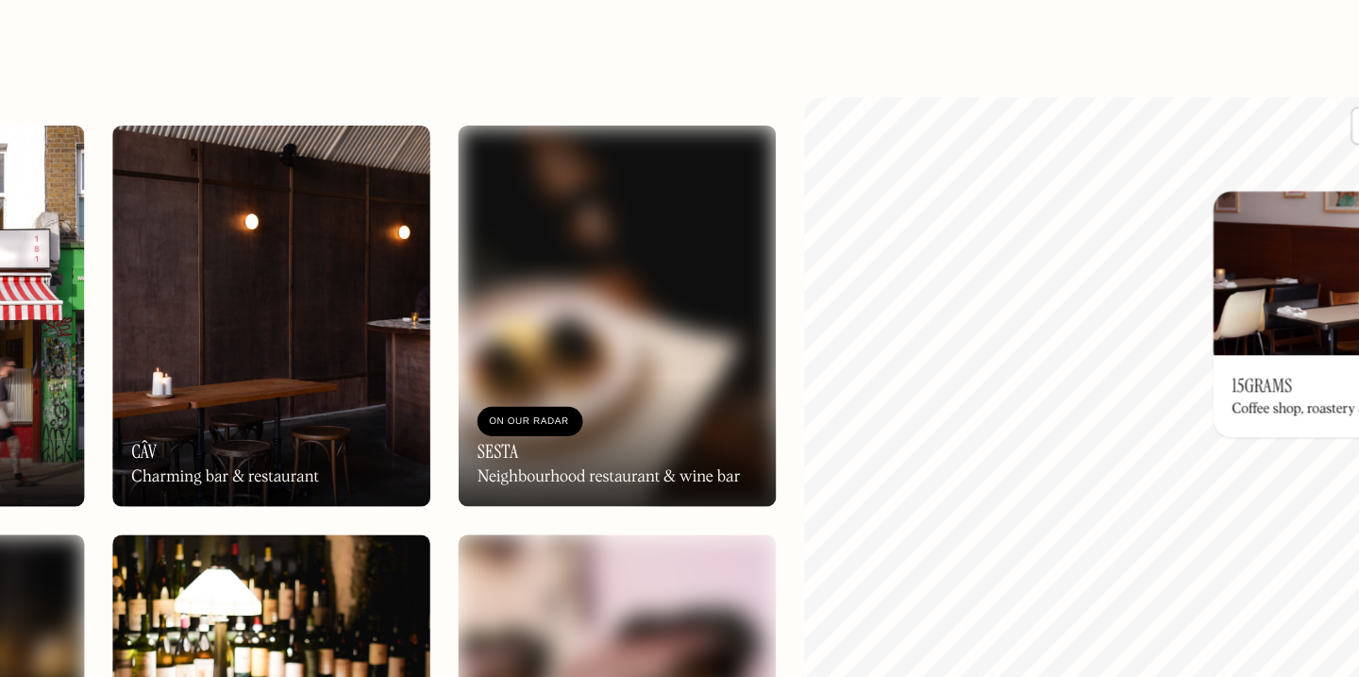
click at [1231, 269] on div "© Mapbox © OpenStreetMap Improve this map On Our Radar 15grams Coffee shop, roa…" at bounding box center [1097, 397] width 479 height 514
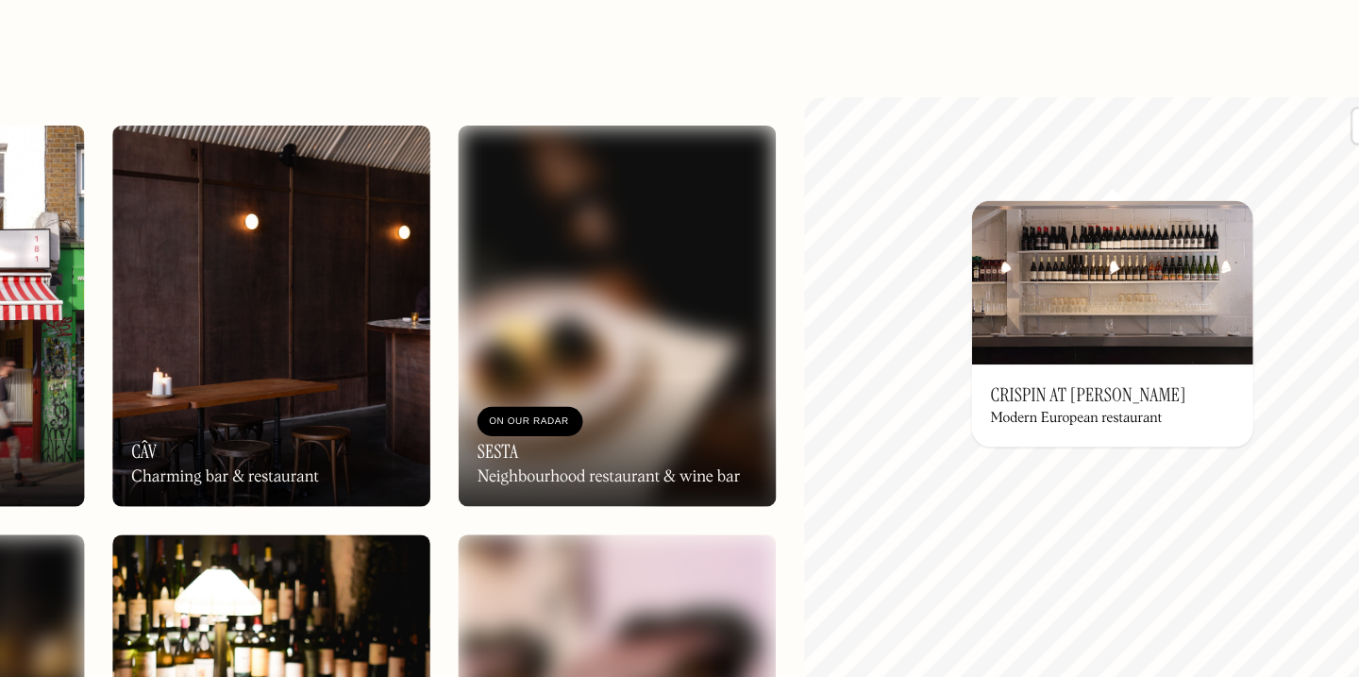
click at [1050, 378] on h3 "Crispin at [PERSON_NAME]" at bounding box center [1087, 379] width 158 height 18
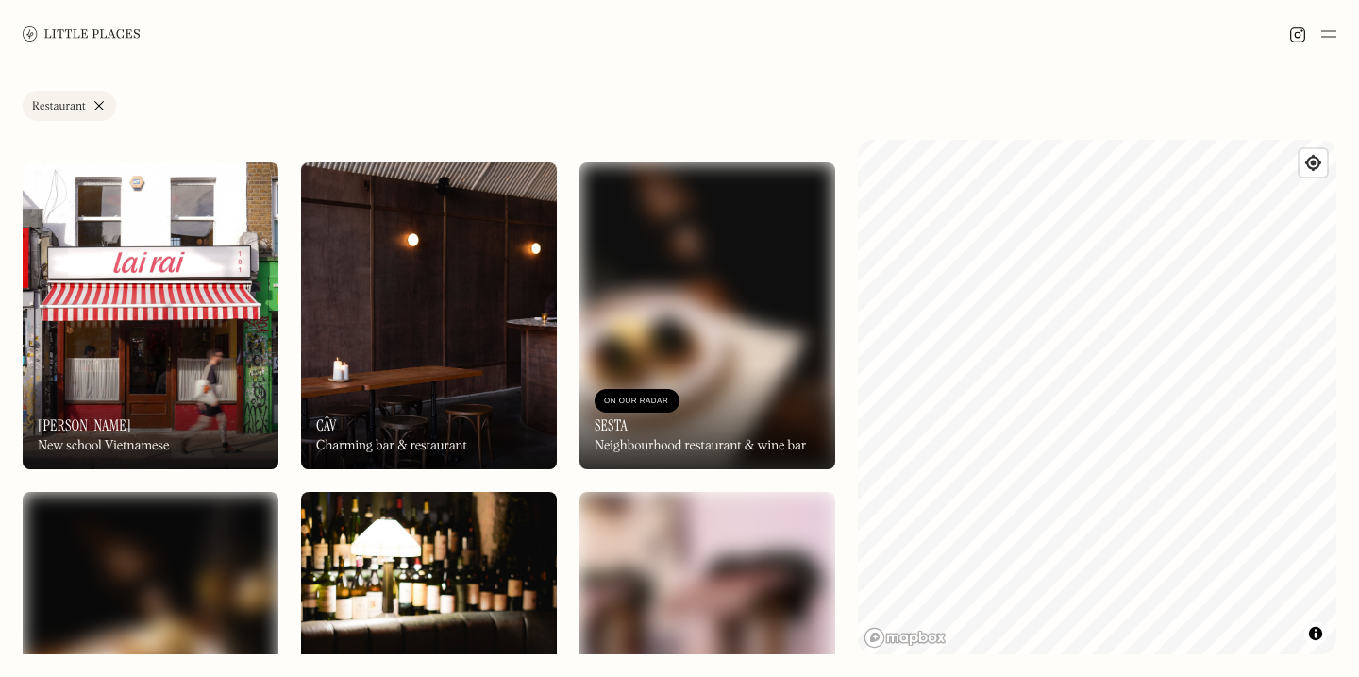
click at [70, 91] on link "Restaurant" at bounding box center [69, 106] width 93 height 30
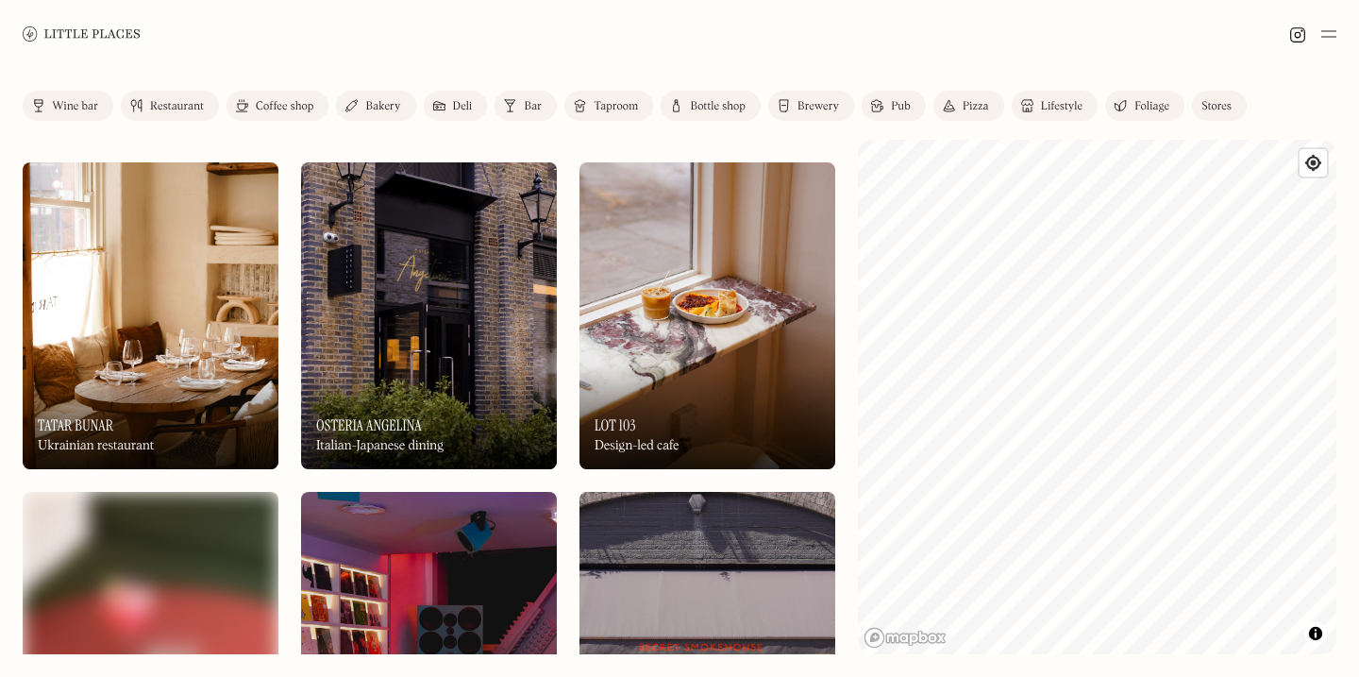
click at [521, 99] on link "Bar" at bounding box center [526, 106] width 62 height 30
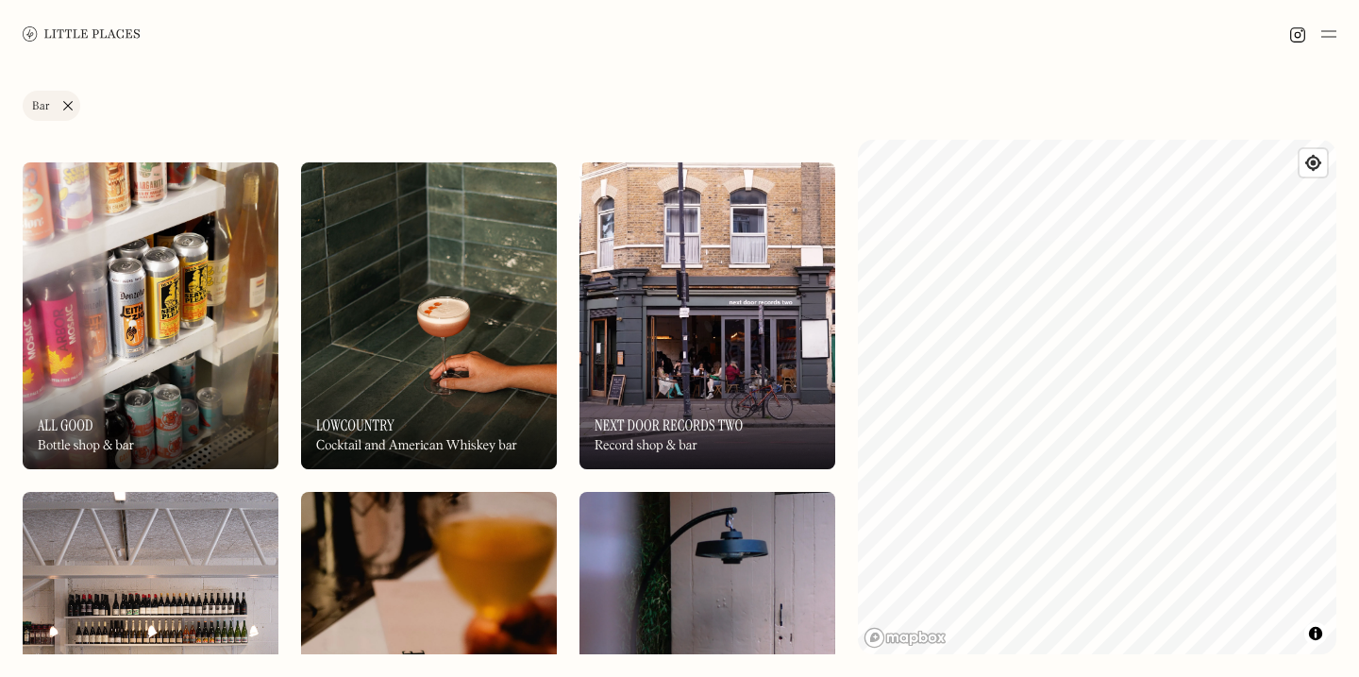
click at [498, 328] on img at bounding box center [429, 315] width 256 height 307
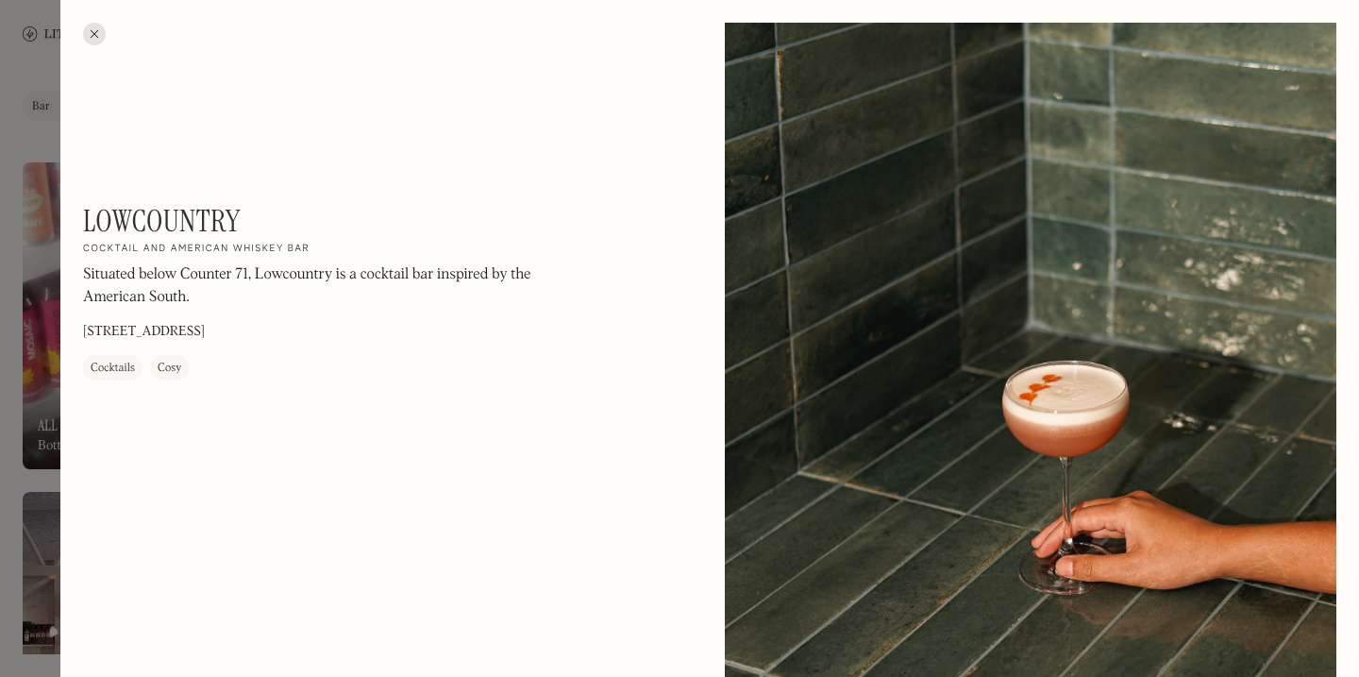
click at [177, 227] on h1 "Lowcountry" at bounding box center [162, 221] width 158 height 36
copy h1 "Lowcountry"
drag, startPoint x: 212, startPoint y: 276, endPoint x: 326, endPoint y: 278, distance: 113.3
click at [327, 278] on p "Situated below Counter 71, Lowcountry is a cocktail bar inspired by the America…" at bounding box center [338, 286] width 510 height 45
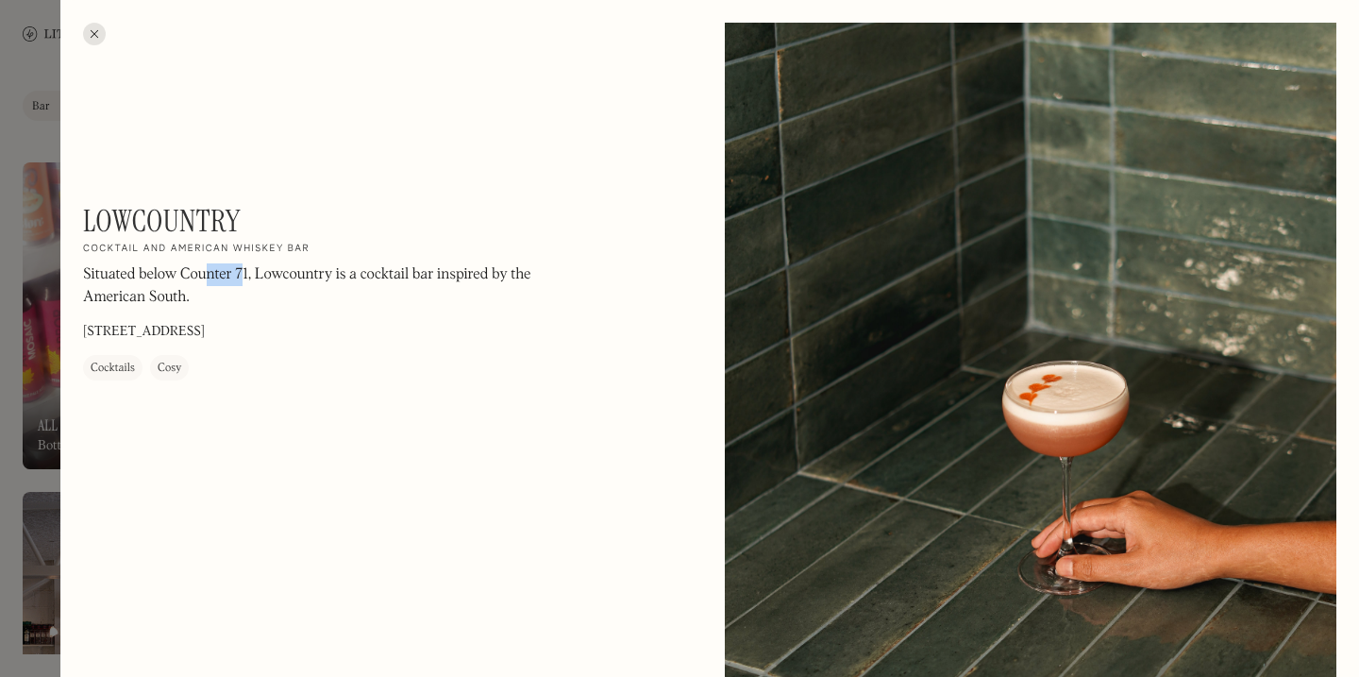
drag, startPoint x: 208, startPoint y: 269, endPoint x: 243, endPoint y: 280, distance: 36.7
click at [243, 280] on p "Situated below Counter 71, Lowcountry is a cocktail bar inspired by the America…" at bounding box center [338, 286] width 510 height 45
click at [224, 277] on p "Situated below Counter 71, Lowcountry is a cocktail bar inspired by the America…" at bounding box center [338, 286] width 510 height 45
drag, startPoint x: 183, startPoint y: 274, endPoint x: 249, endPoint y: 281, distance: 66.5
click at [249, 281] on p "Situated below Counter 71, Lowcountry is a cocktail bar inspired by the America…" at bounding box center [338, 286] width 510 height 45
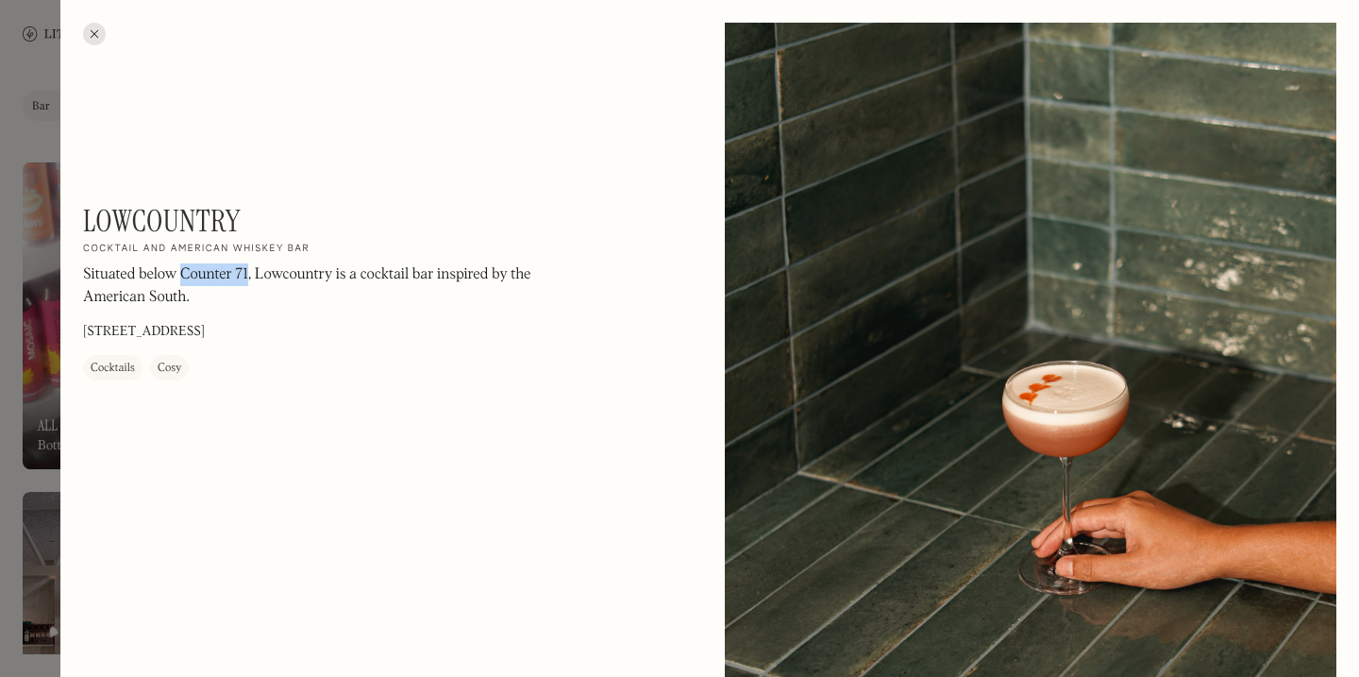
copy p "Counter 71"
click at [40, 227] on div at bounding box center [679, 338] width 1359 height 677
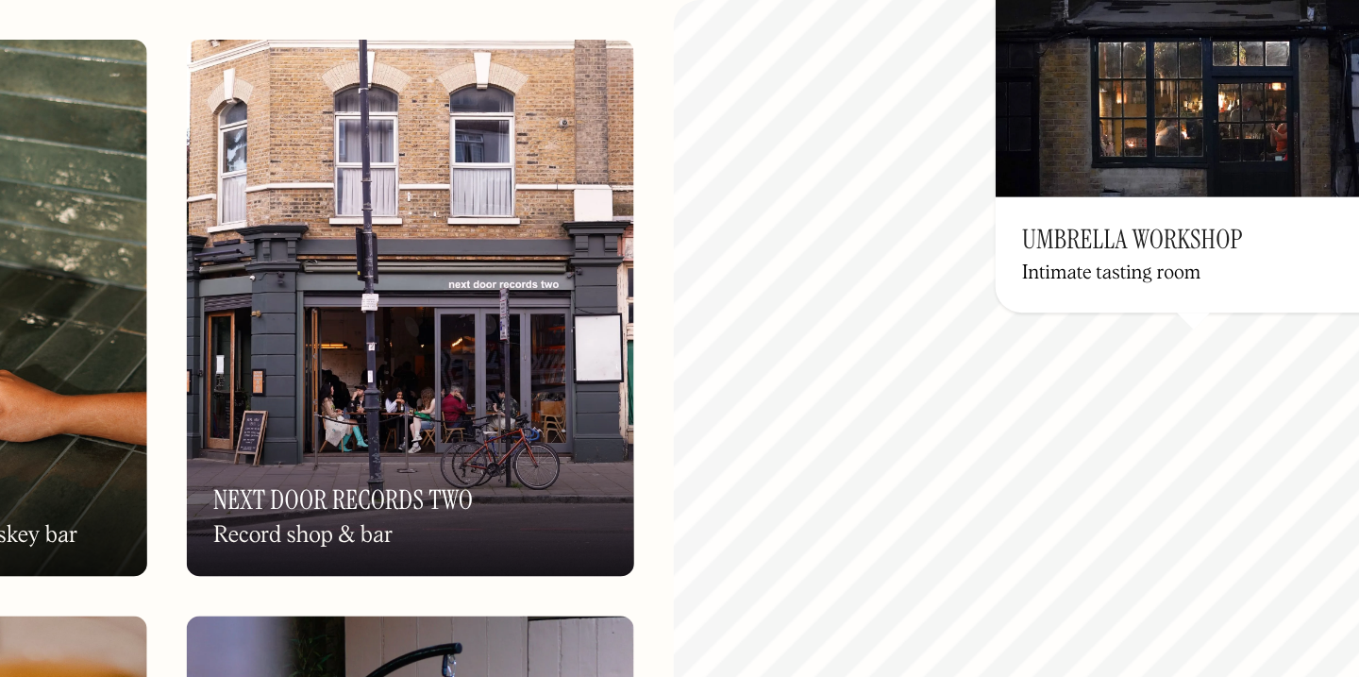
click at [1111, 275] on h3 "Umbrella Workshop" at bounding box center [1120, 276] width 126 height 18
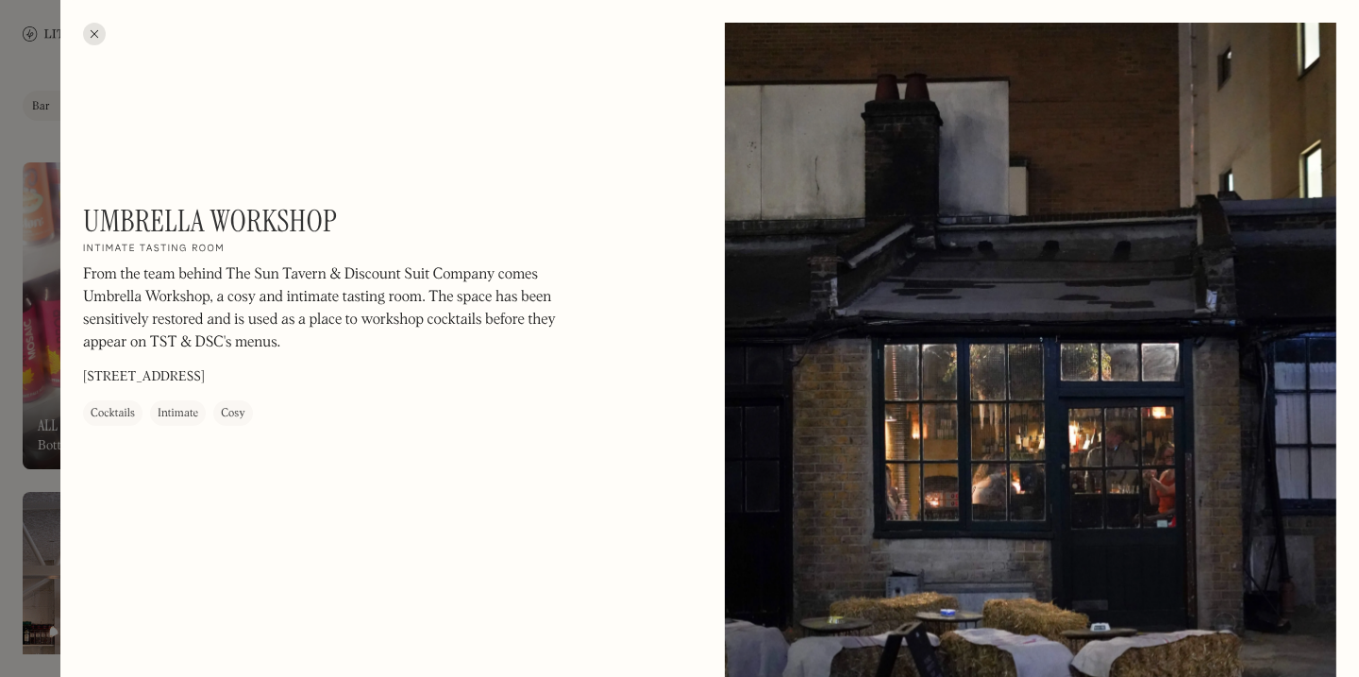
click at [143, 221] on h1 "Umbrella Workshop" at bounding box center [210, 221] width 254 height 36
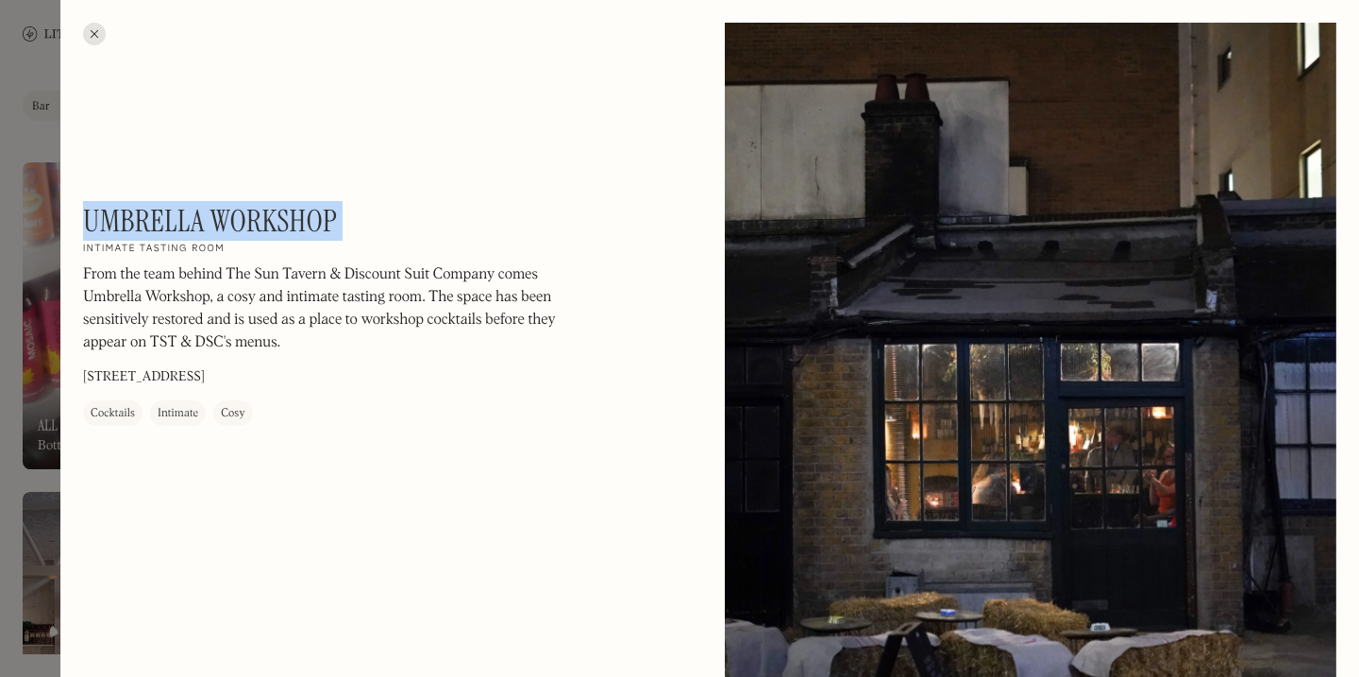
click at [143, 221] on h1 "Umbrella Workshop" at bounding box center [210, 221] width 254 height 36
copy div "Umbrella Workshop On Our Radar"
click at [0, 351] on div at bounding box center [679, 338] width 1359 height 677
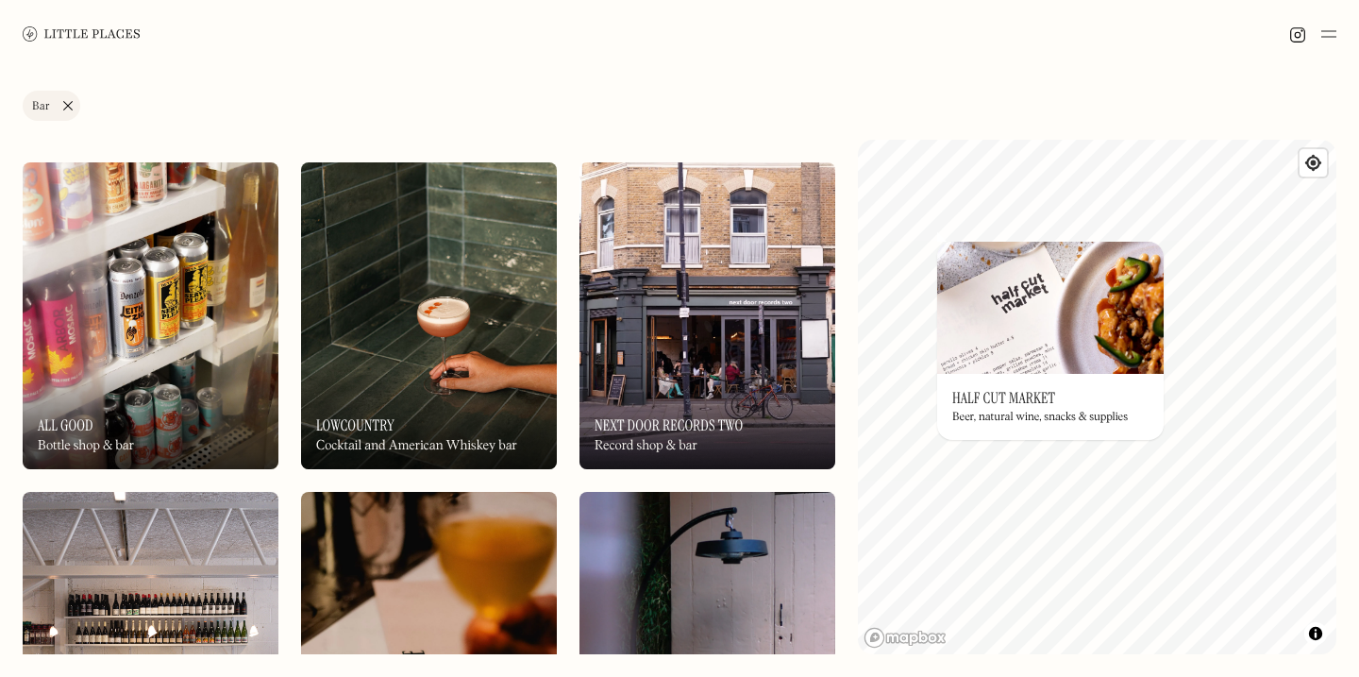
click at [71, 110] on link "Bar" at bounding box center [52, 106] width 58 height 30
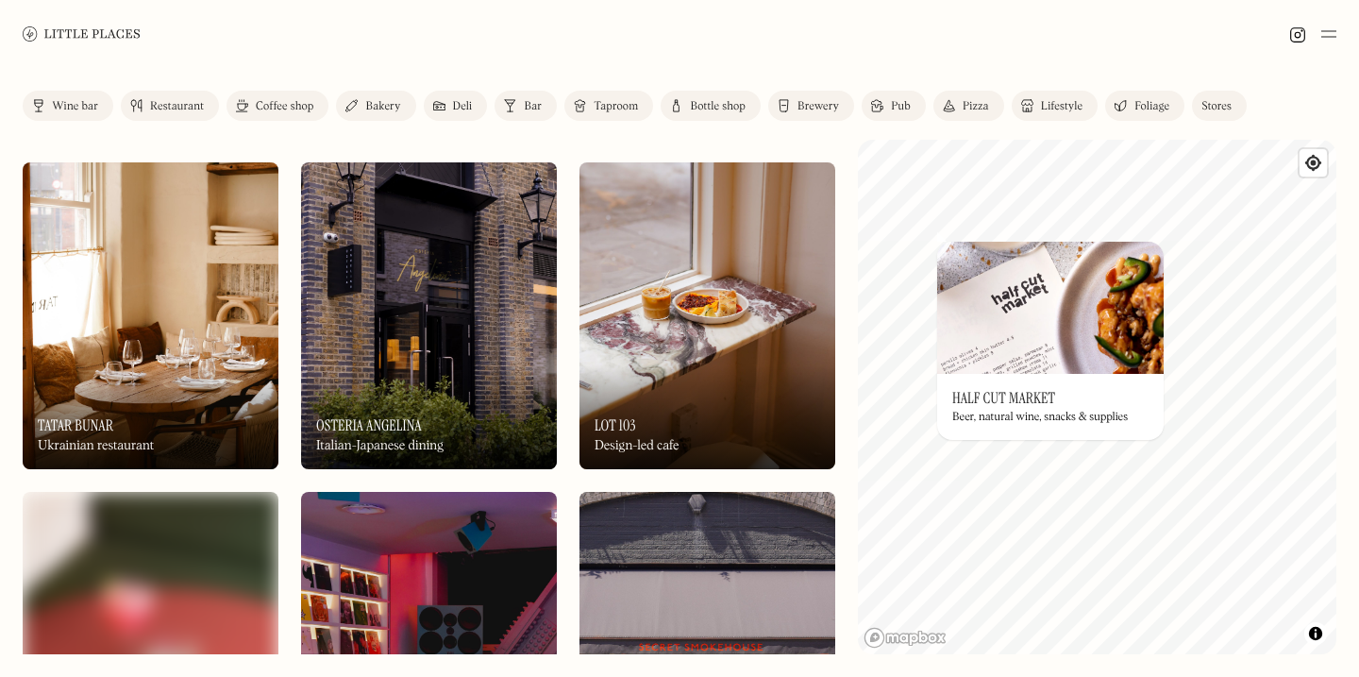
click at [882, 105] on img at bounding box center [877, 105] width 12 height 15
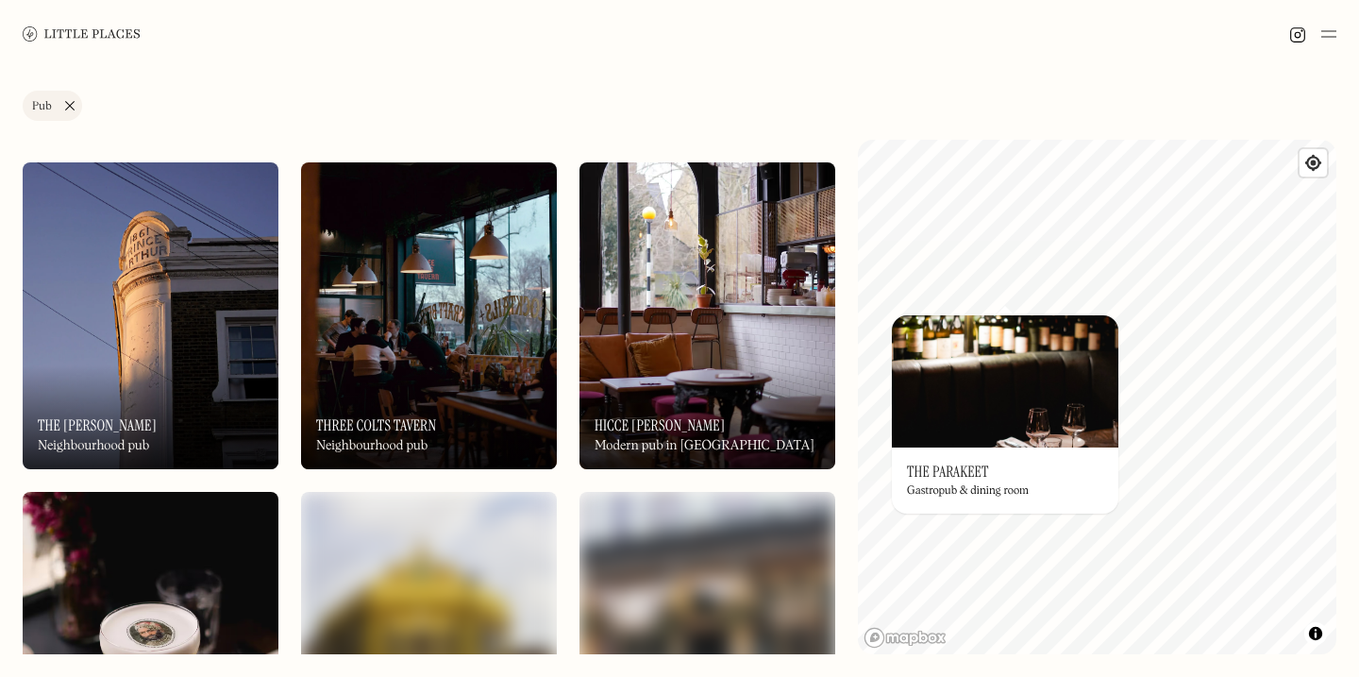
click at [960, 466] on h3 "The Parakeet" at bounding box center [948, 472] width 82 height 18
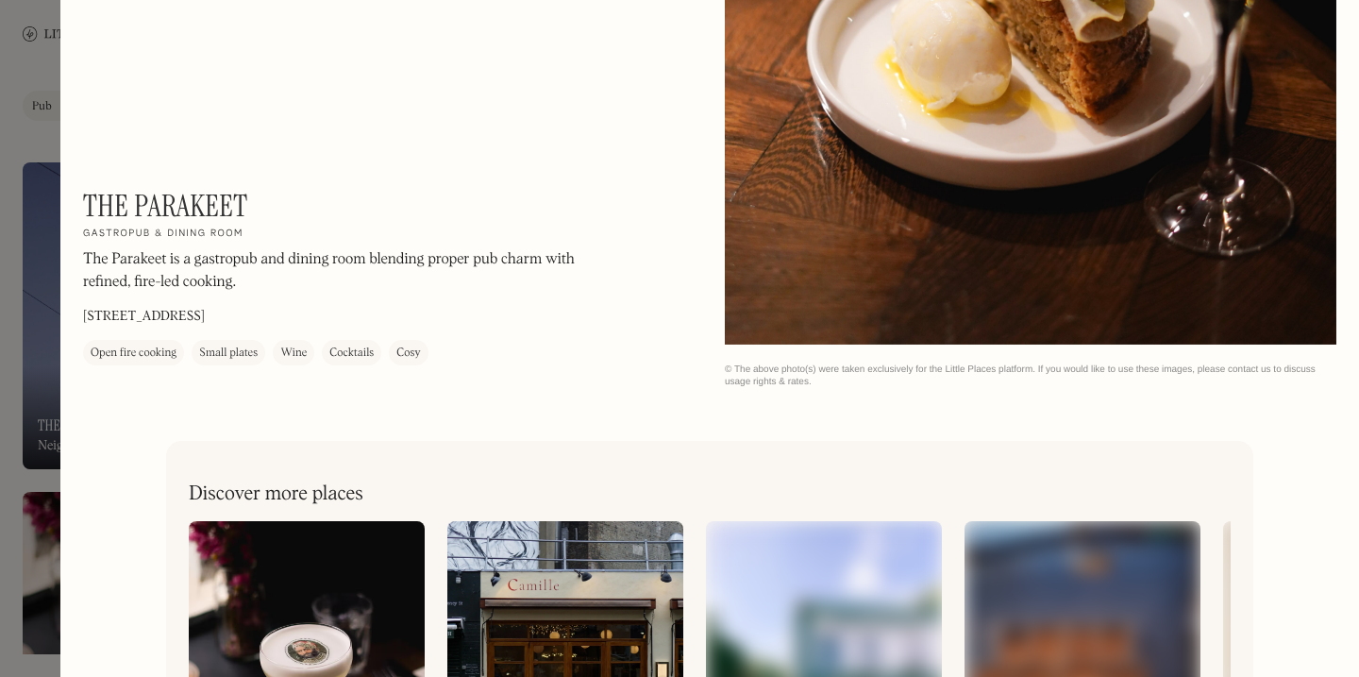
scroll to position [2182, 0]
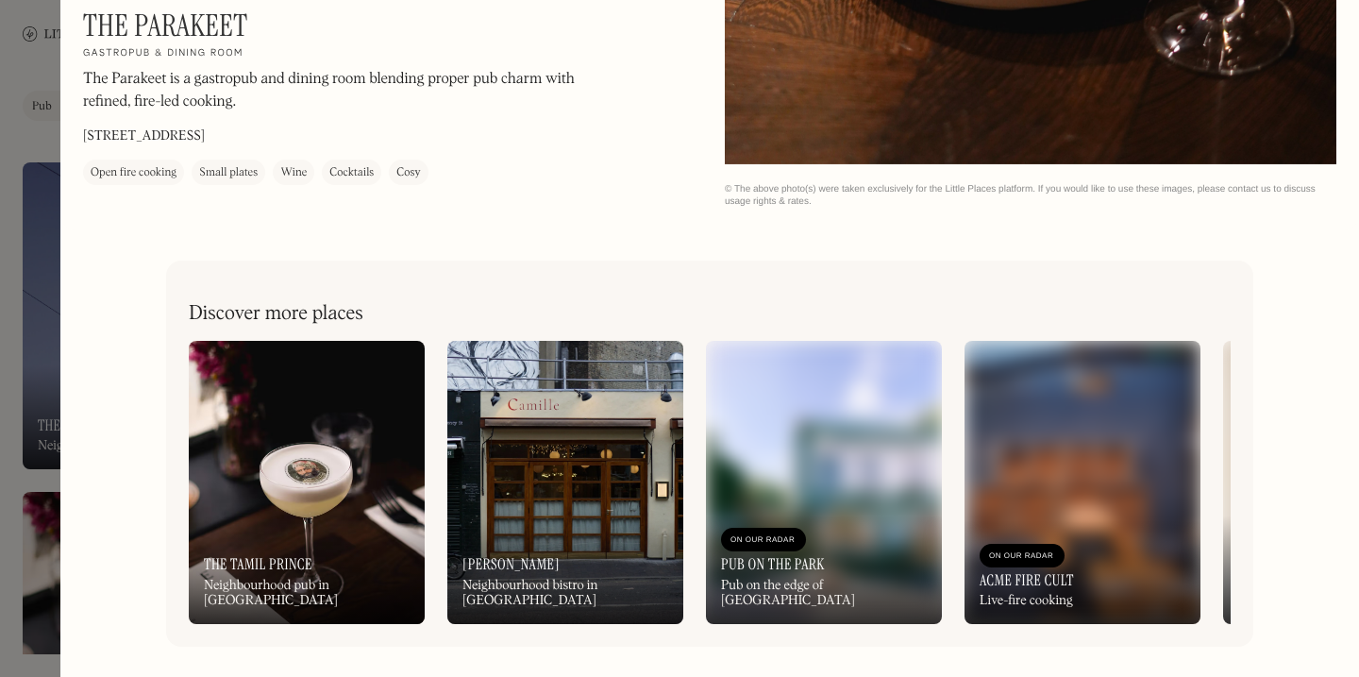
click at [0, 267] on div at bounding box center [679, 338] width 1359 height 677
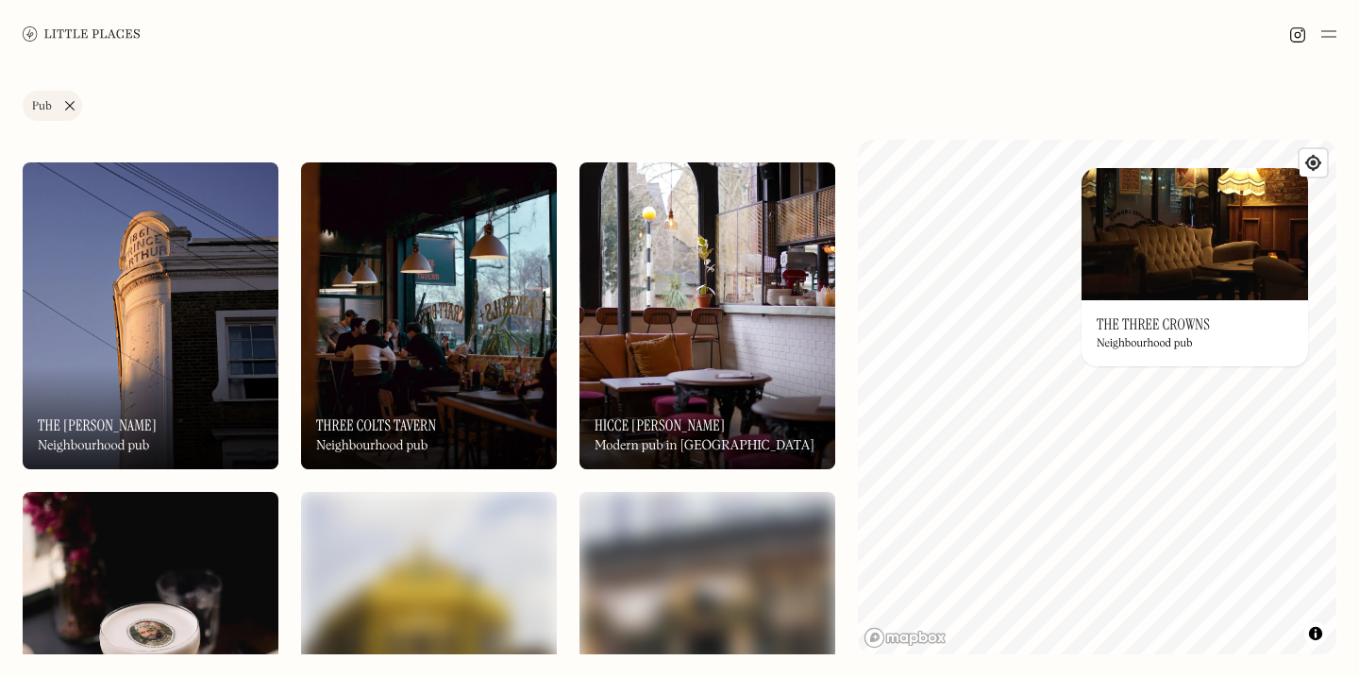
click at [66, 109] on link "Pub" at bounding box center [52, 106] width 59 height 30
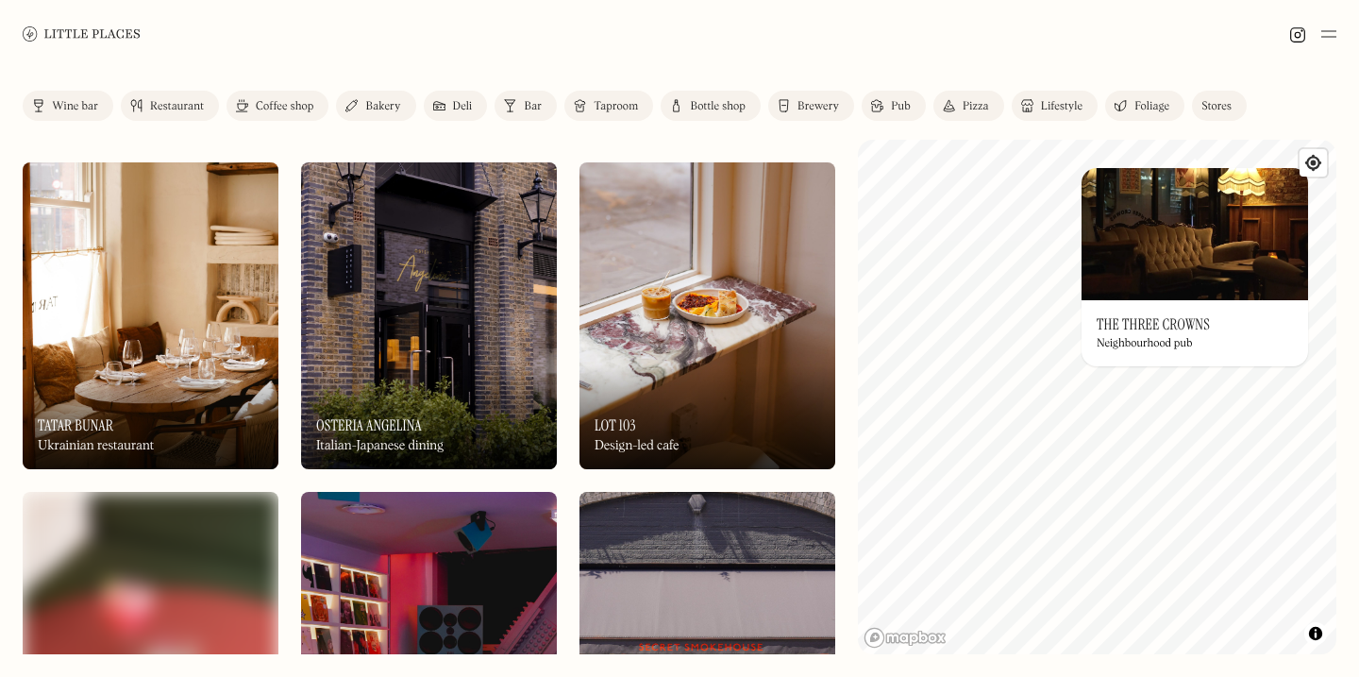
click at [89, 107] on div "Wine bar" at bounding box center [75, 106] width 46 height 11
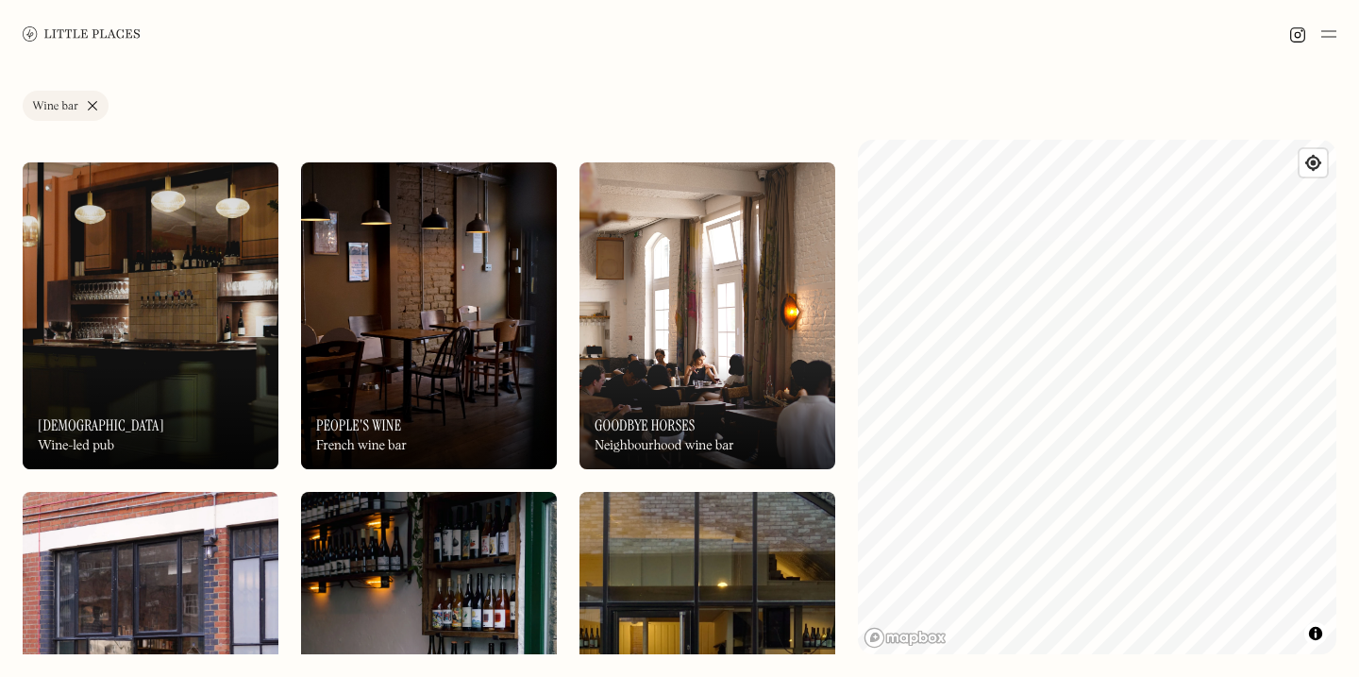
click at [93, 107] on link "Wine bar" at bounding box center [66, 106] width 86 height 30
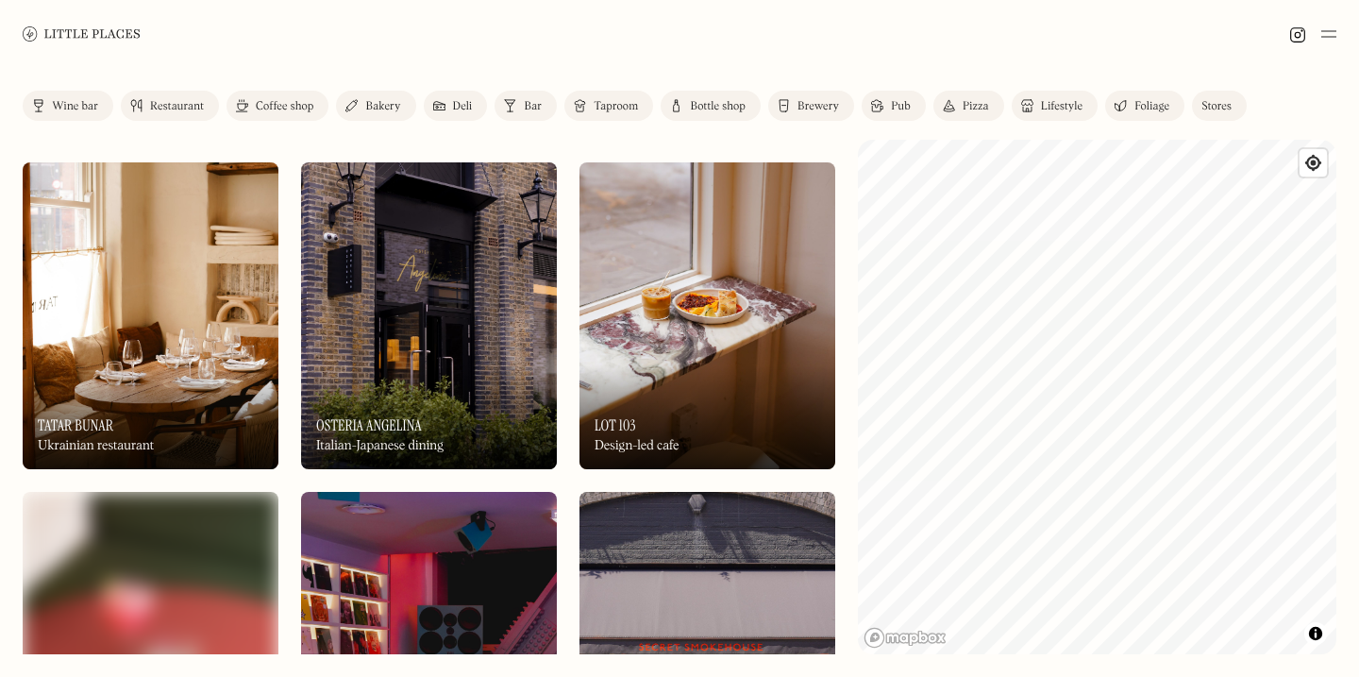
click at [1080, 105] on div "Lifestyle" at bounding box center [1062, 106] width 42 height 11
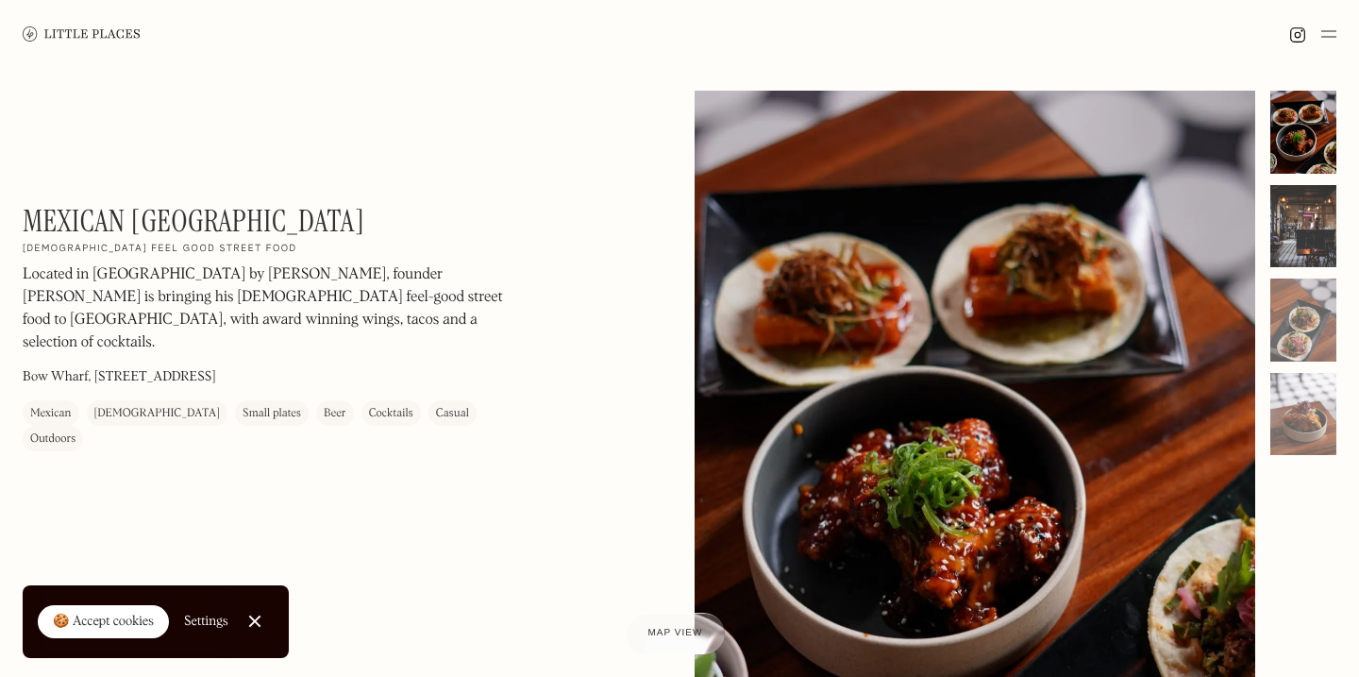
click at [1291, 234] on div at bounding box center [1304, 226] width 66 height 83
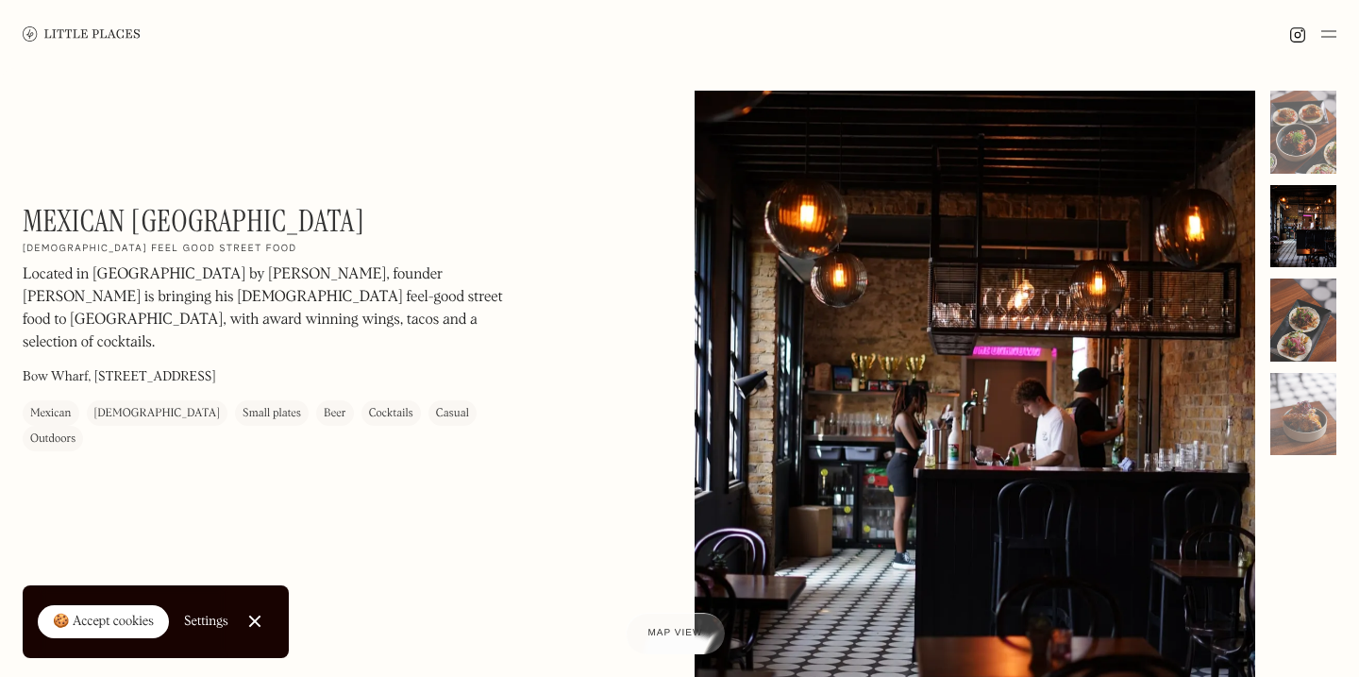
click at [1302, 315] on div at bounding box center [1304, 319] width 66 height 83
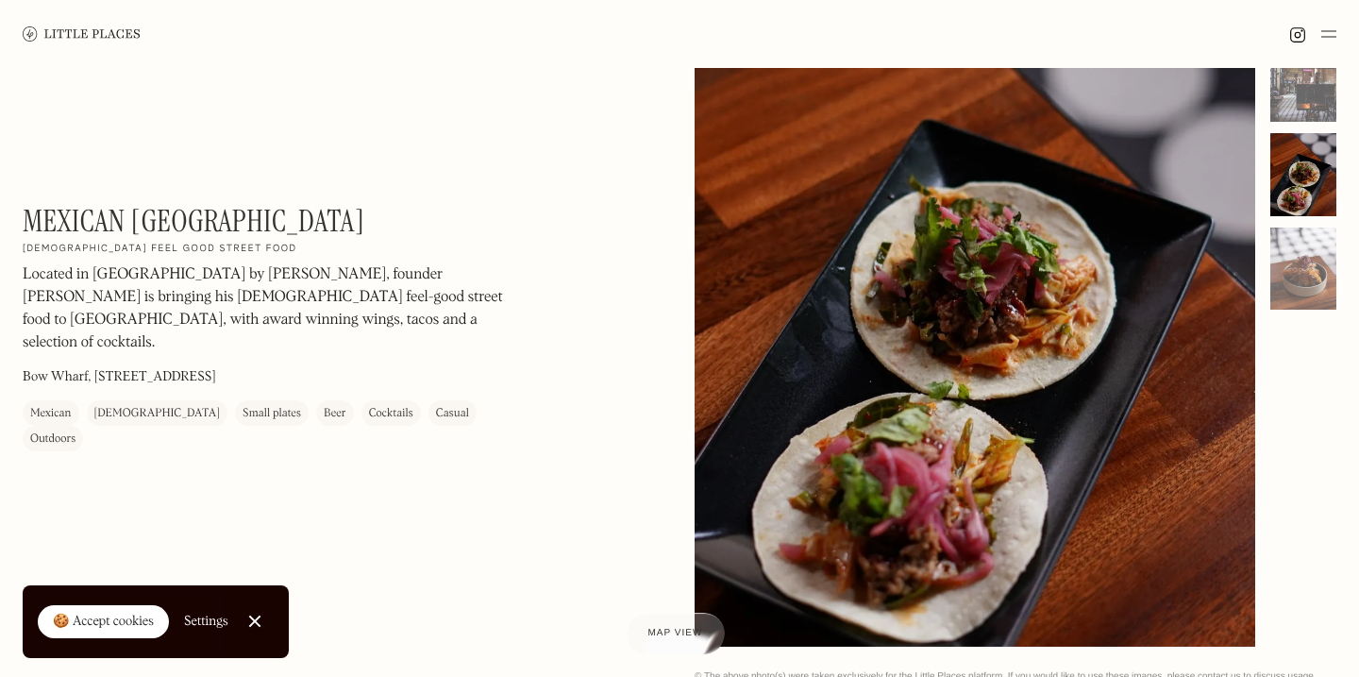
scroll to position [147, 0]
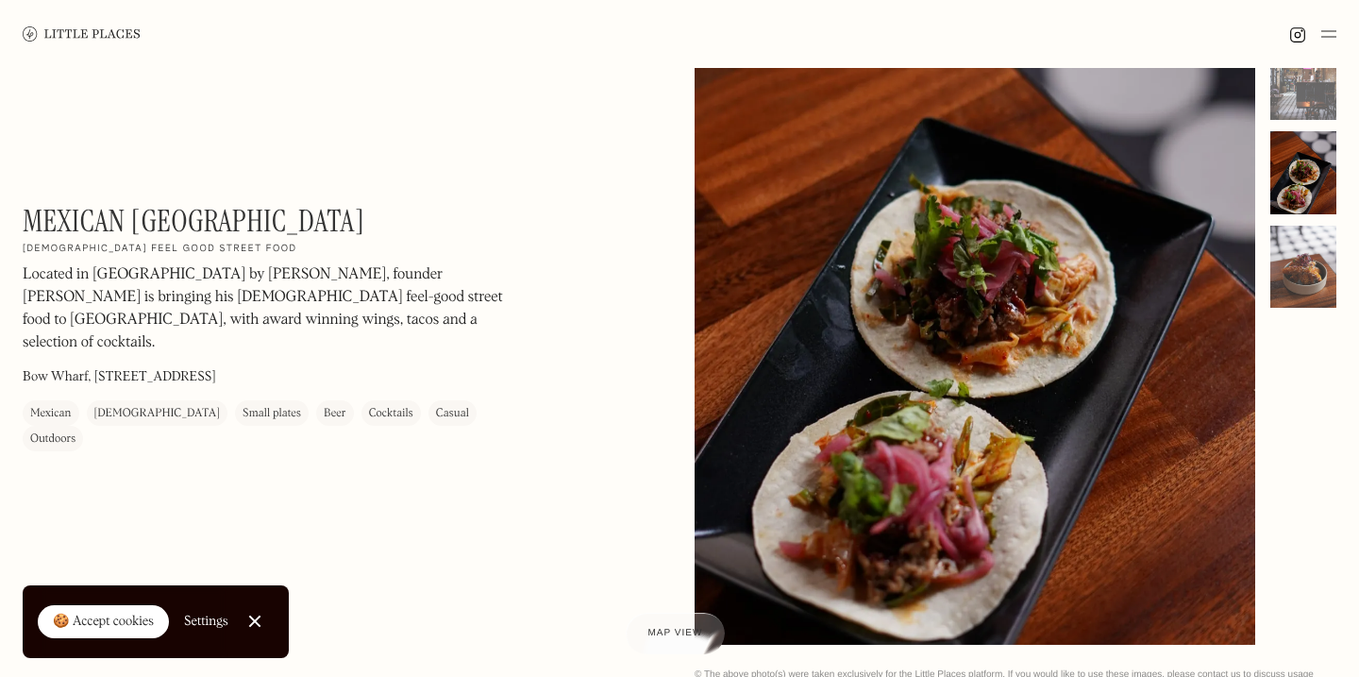
click at [1298, 278] on div at bounding box center [1304, 267] width 66 height 83
